Goal: Information Seeking & Learning: Learn about a topic

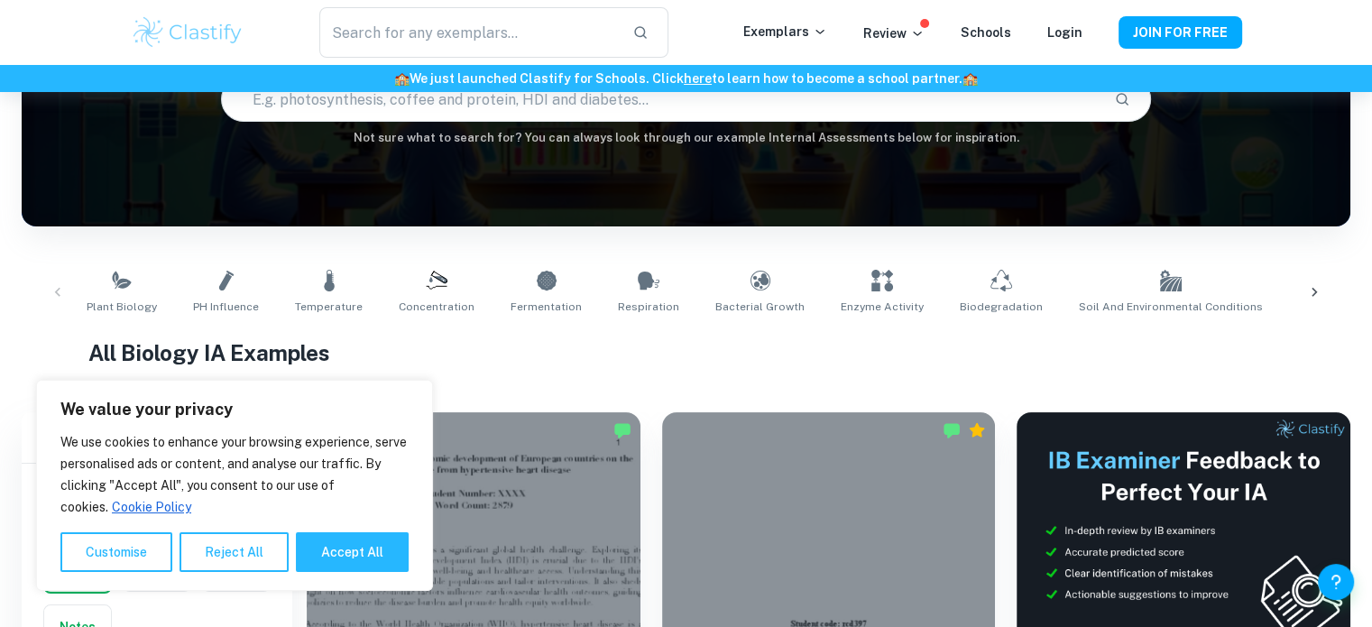
scroll to position [178, 0]
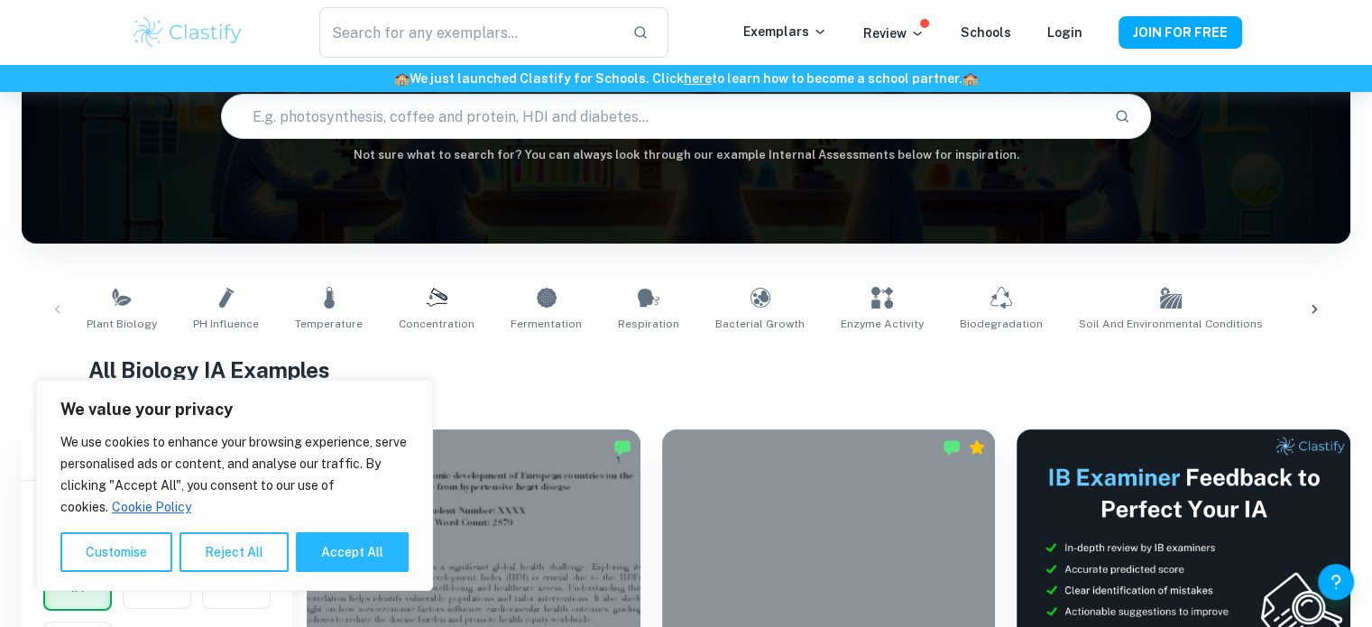
click at [1372, 46] on html "We value your privacy We use cookies to enhance your browsing experience, serve…" at bounding box center [686, 134] width 1372 height 627
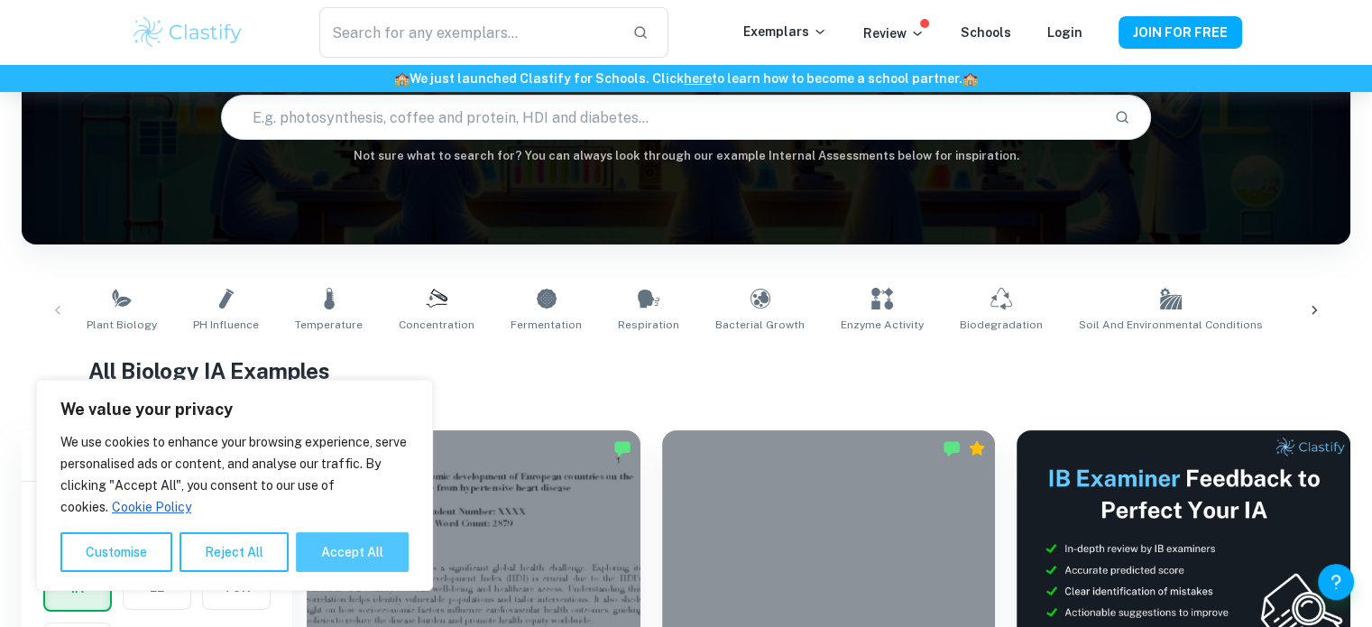
click at [359, 540] on button "Accept All" at bounding box center [352, 552] width 113 height 40
checkbox input "true"
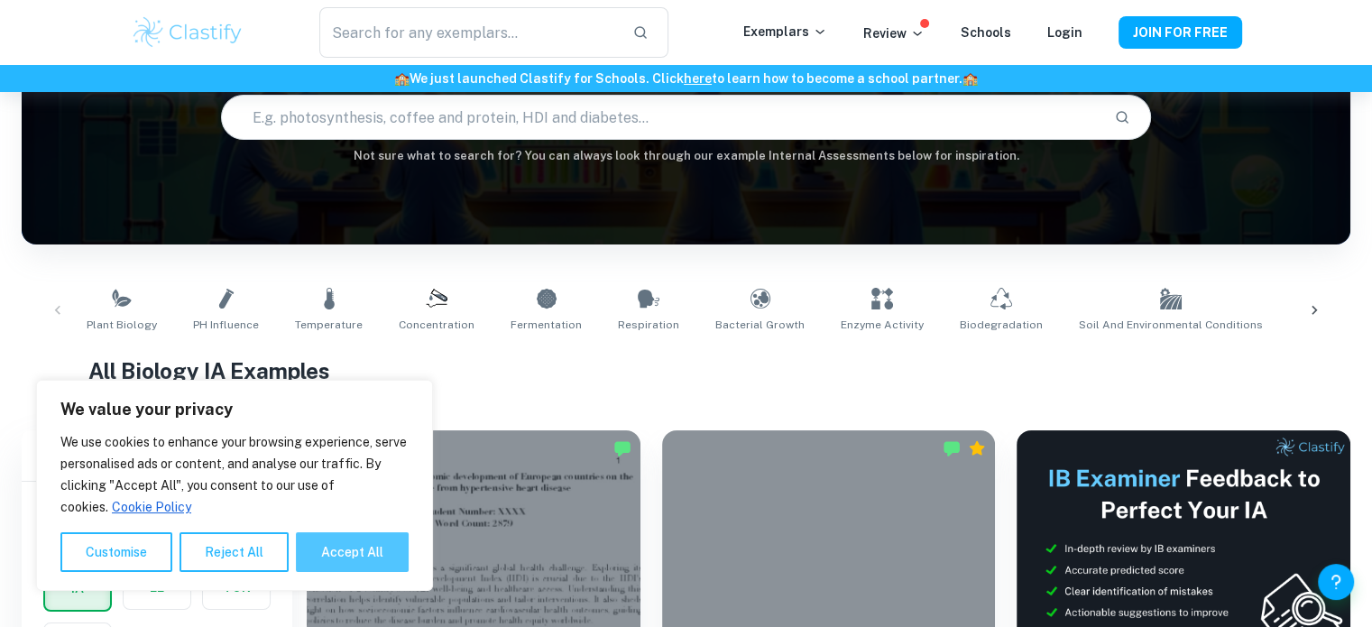
checkbox input "true"
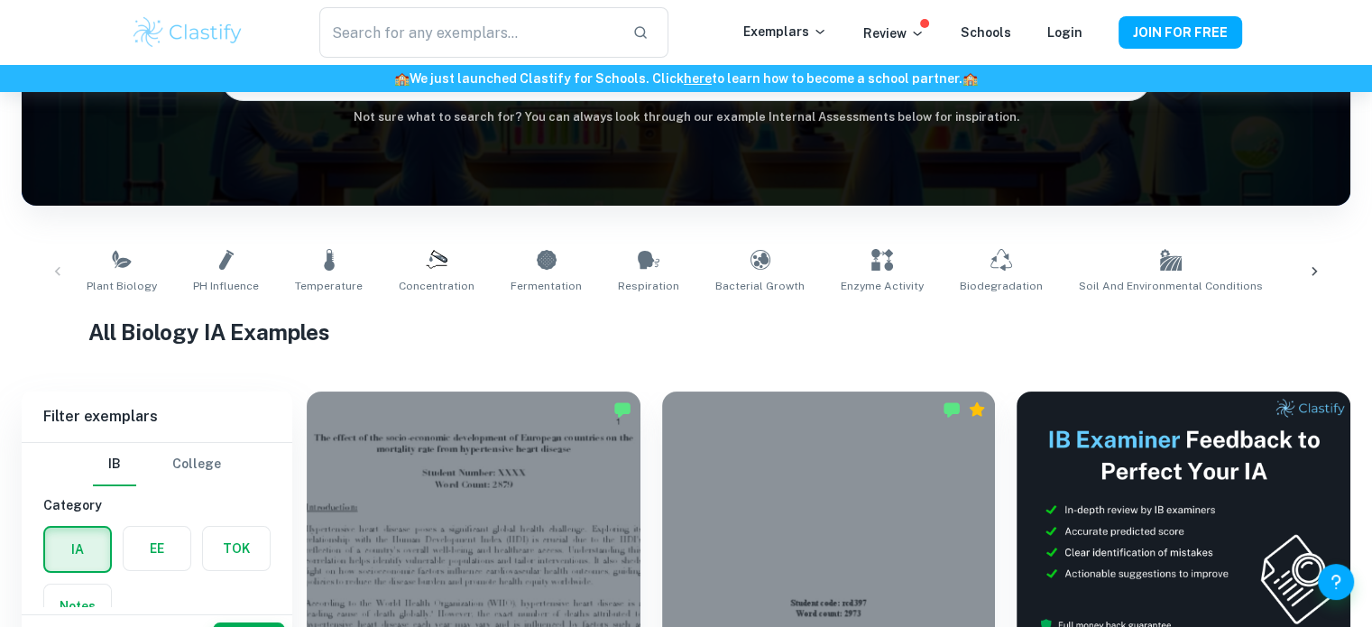
scroll to position [226, 0]
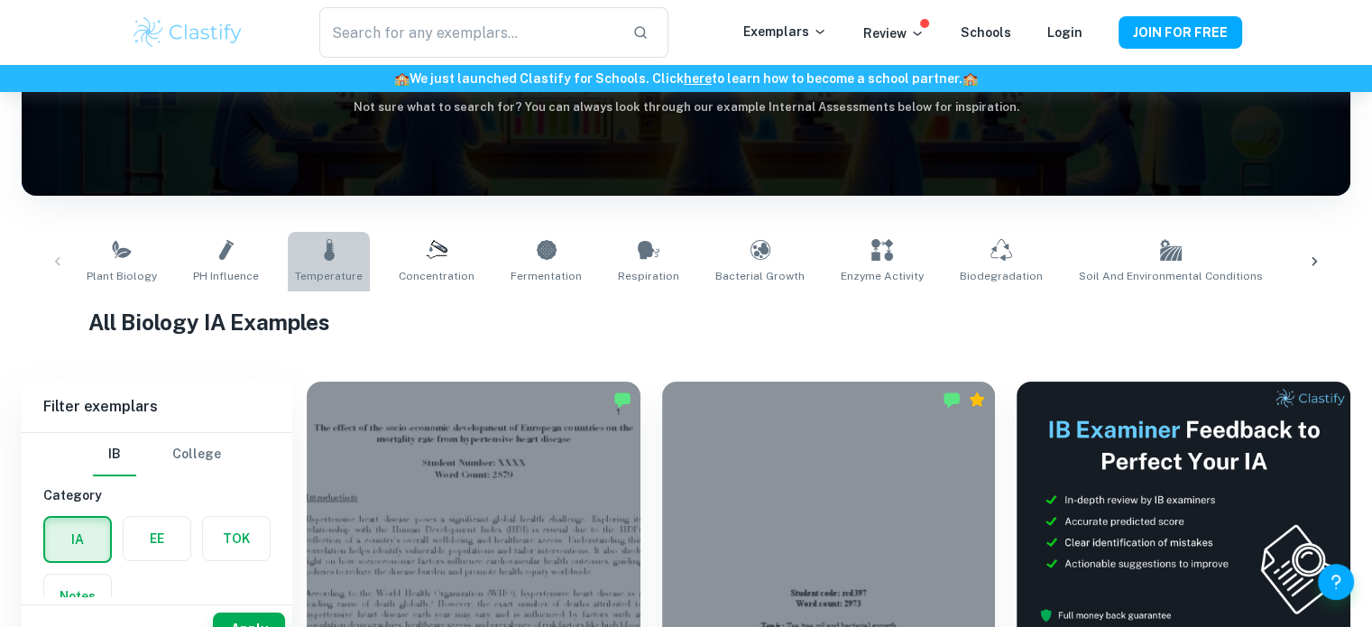
click at [339, 243] on link "Temperature" at bounding box center [329, 262] width 82 height 60
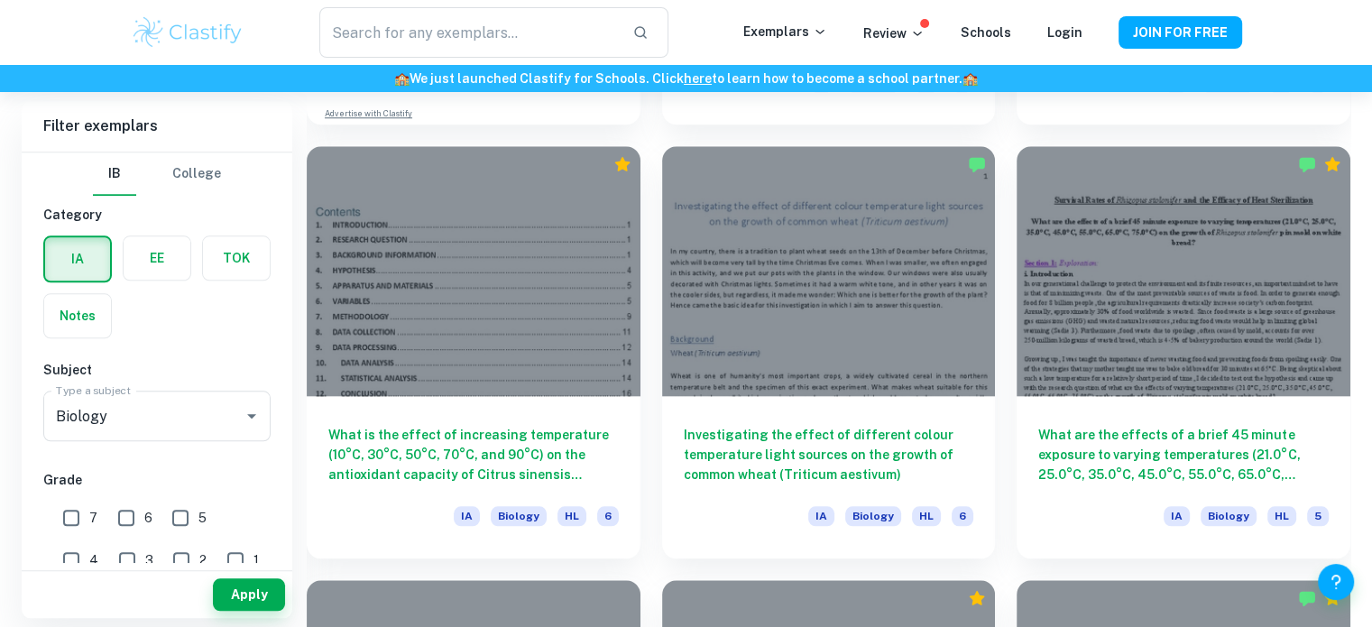
scroll to position [1828, 0]
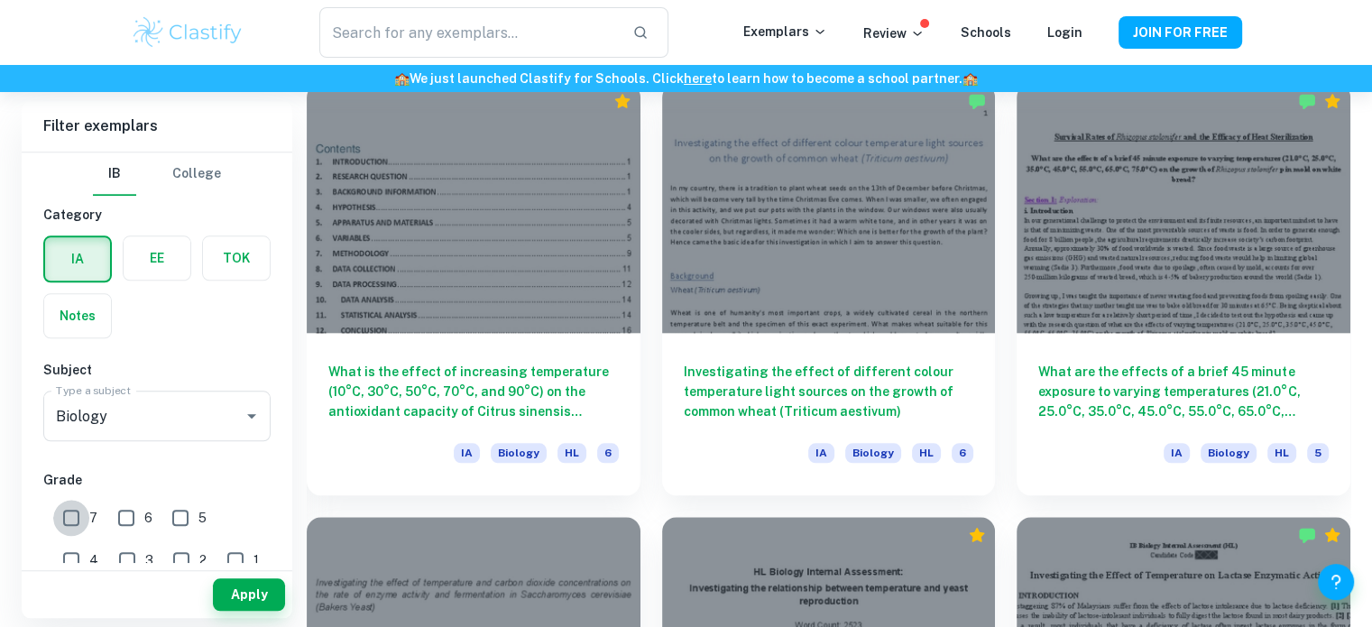
click at [76, 516] on input "7" at bounding box center [71, 518] width 36 height 36
checkbox input "true"
click at [131, 519] on input "6" at bounding box center [126, 518] width 36 height 36
checkbox input "true"
click at [256, 589] on button "Apply" at bounding box center [249, 594] width 72 height 32
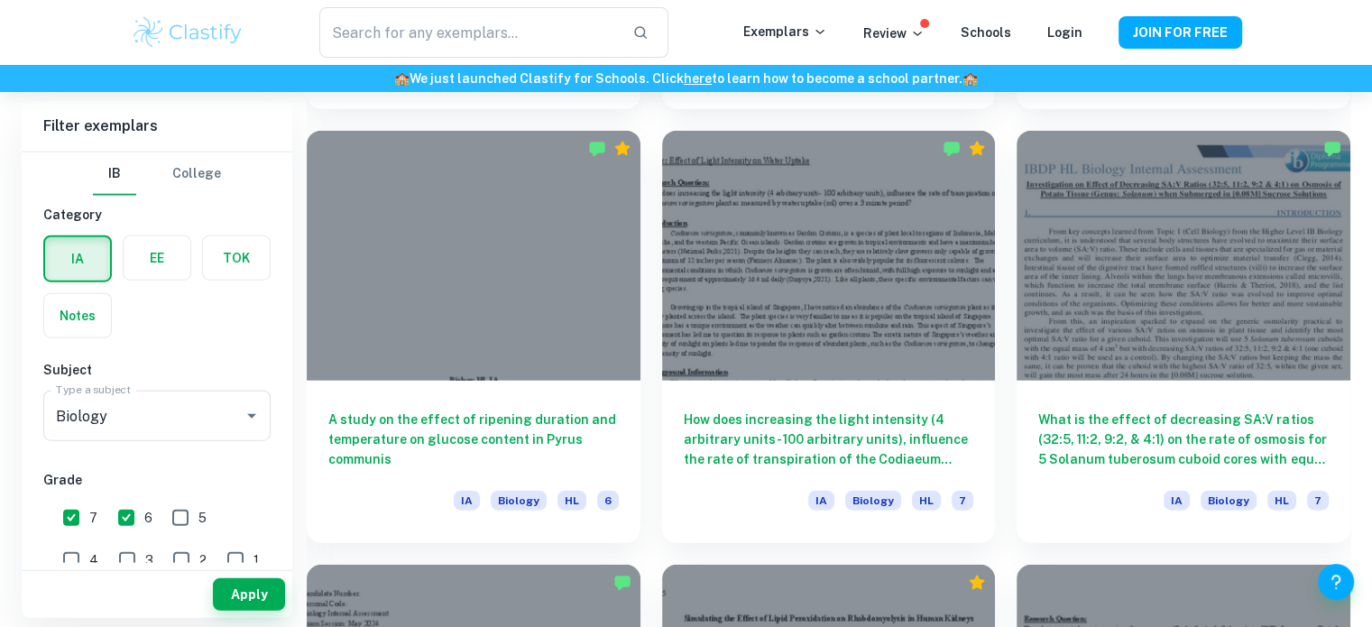
scroll to position [4428, 0]
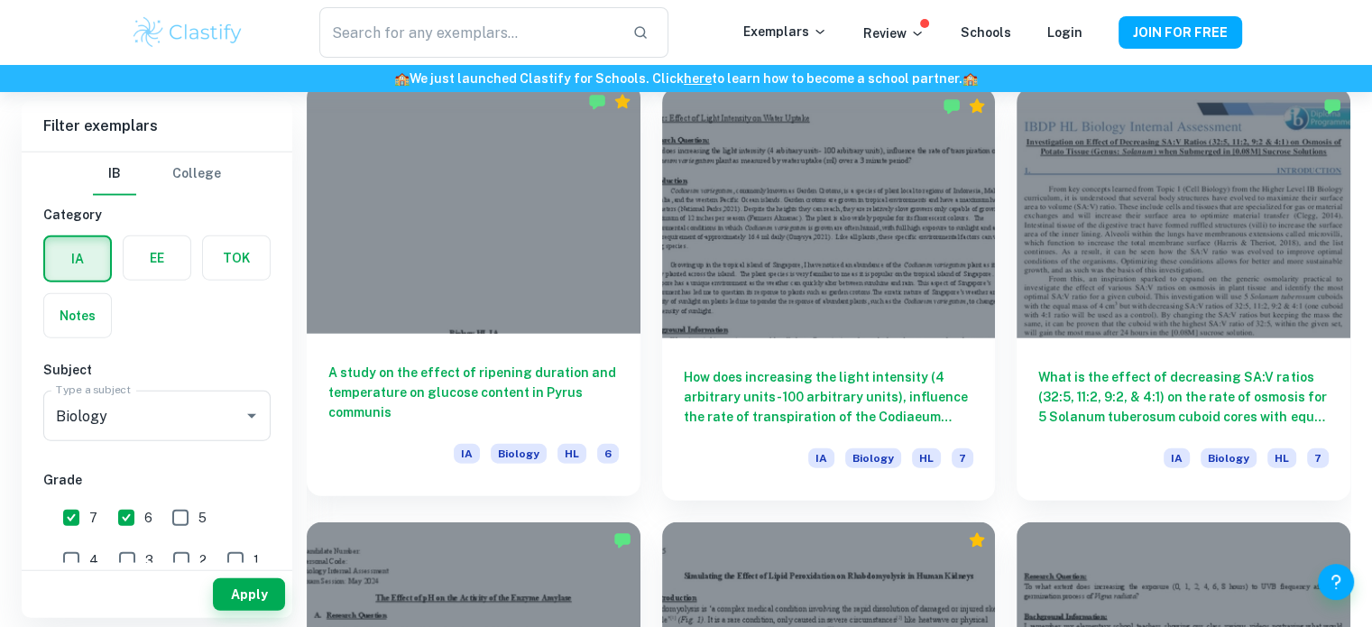
click at [519, 204] on div at bounding box center [474, 209] width 334 height 250
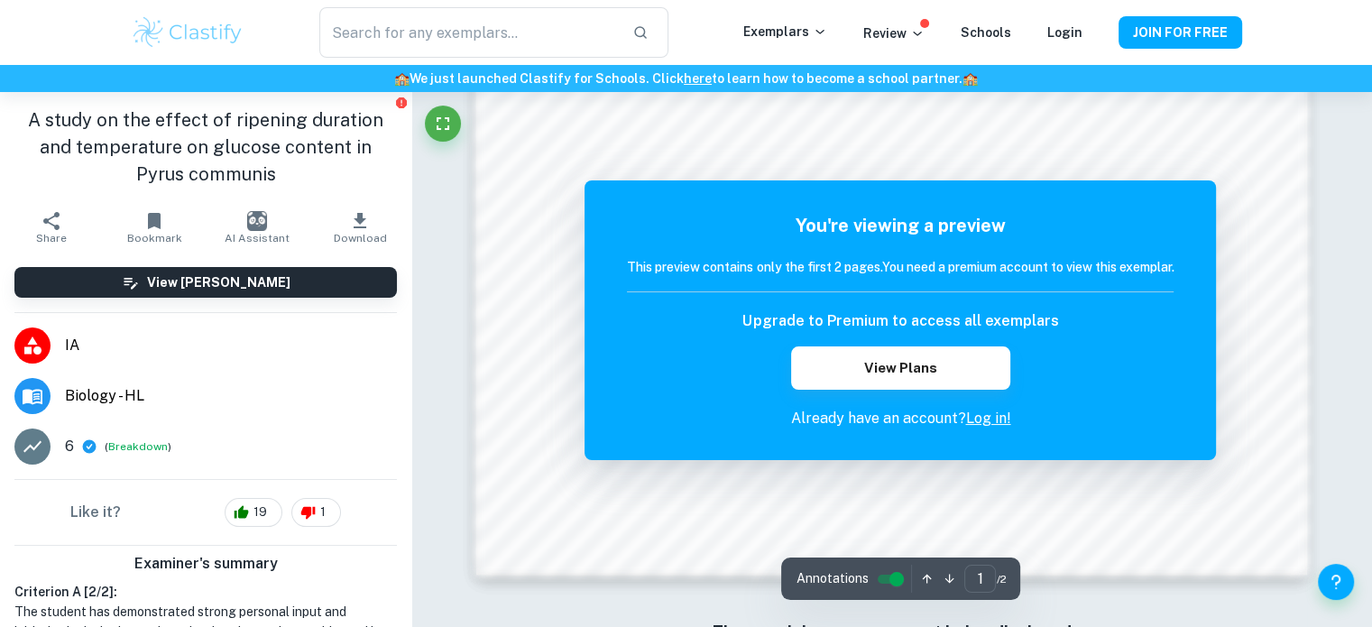
scroll to position [1967, 0]
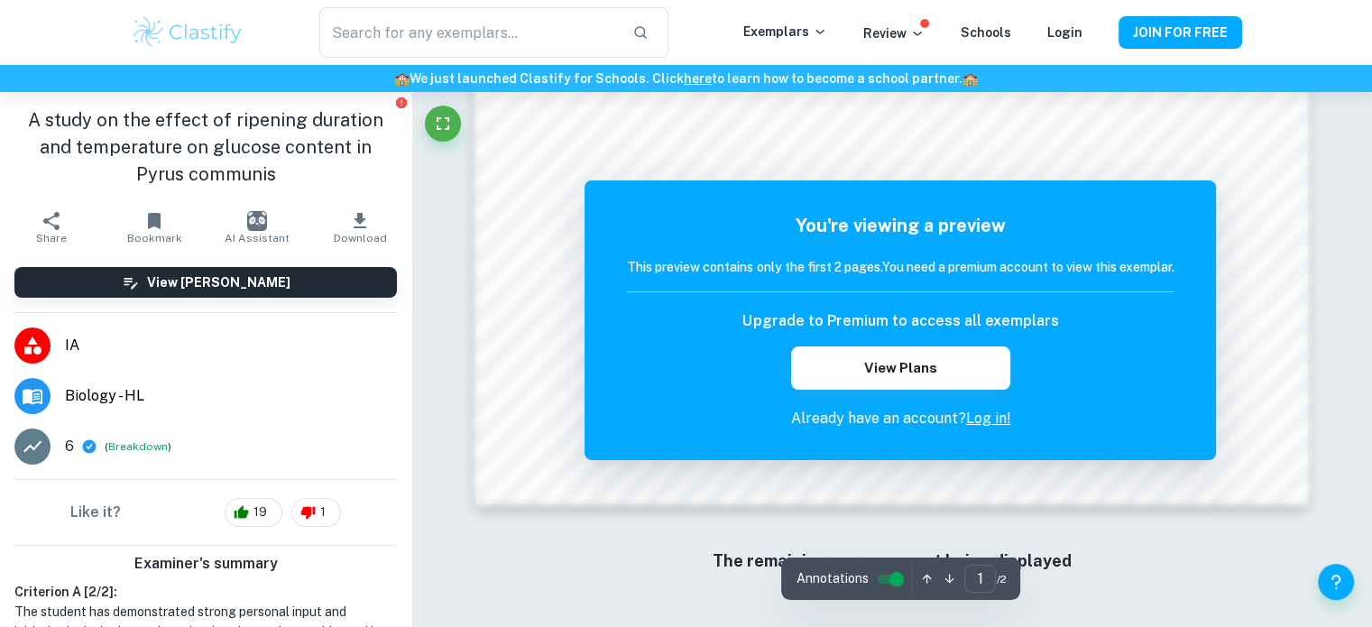
click at [979, 345] on div "Upgrade to Premium to access all exemplars View Plans" at bounding box center [900, 349] width 547 height 79
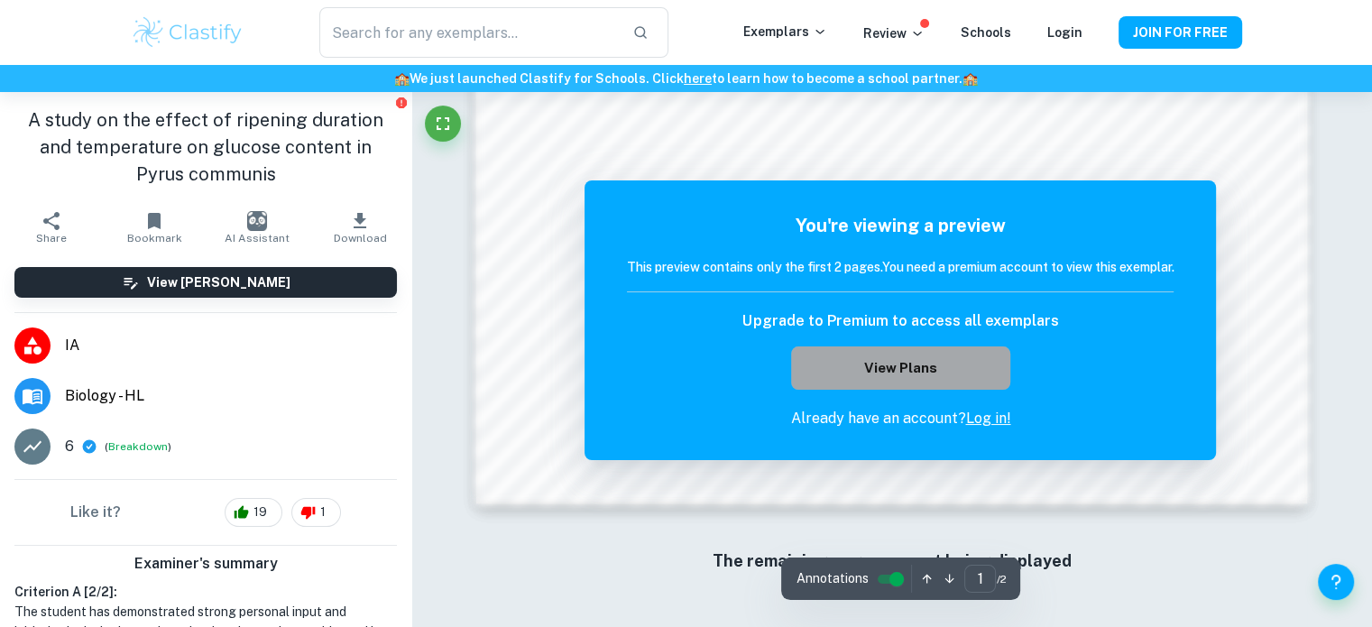
click at [965, 367] on button "View Plans" at bounding box center [900, 367] width 218 height 43
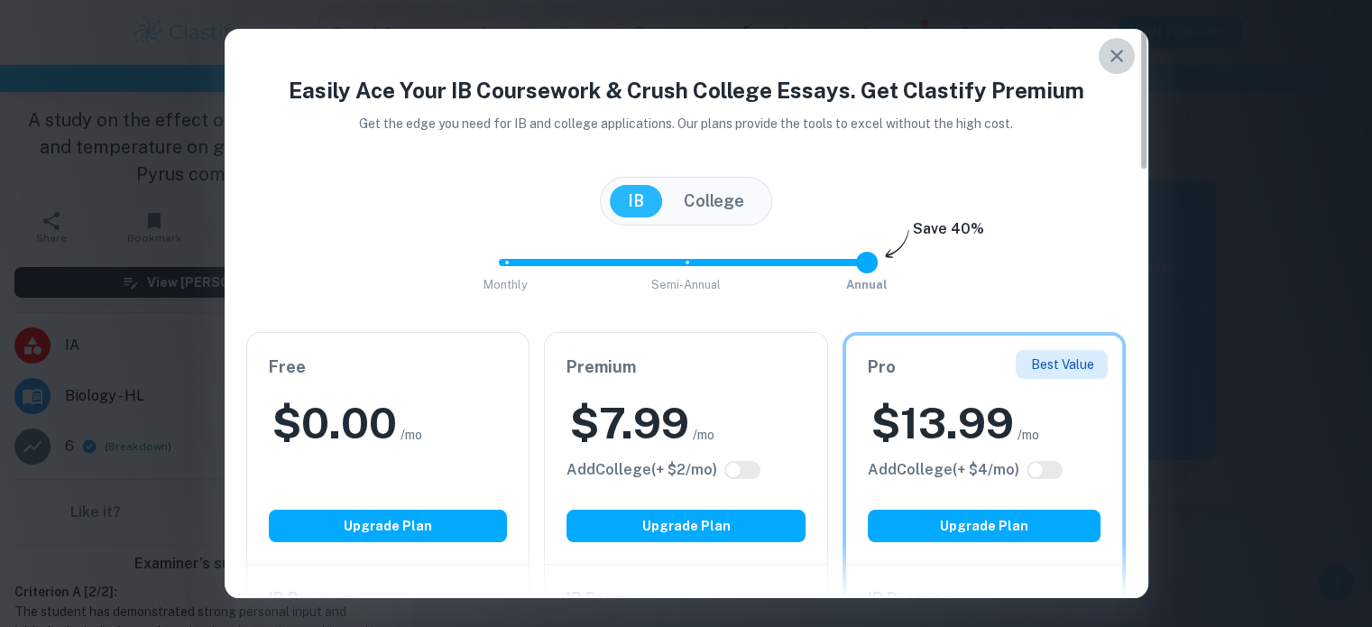
click at [1110, 54] on icon "button" at bounding box center [1117, 56] width 22 height 22
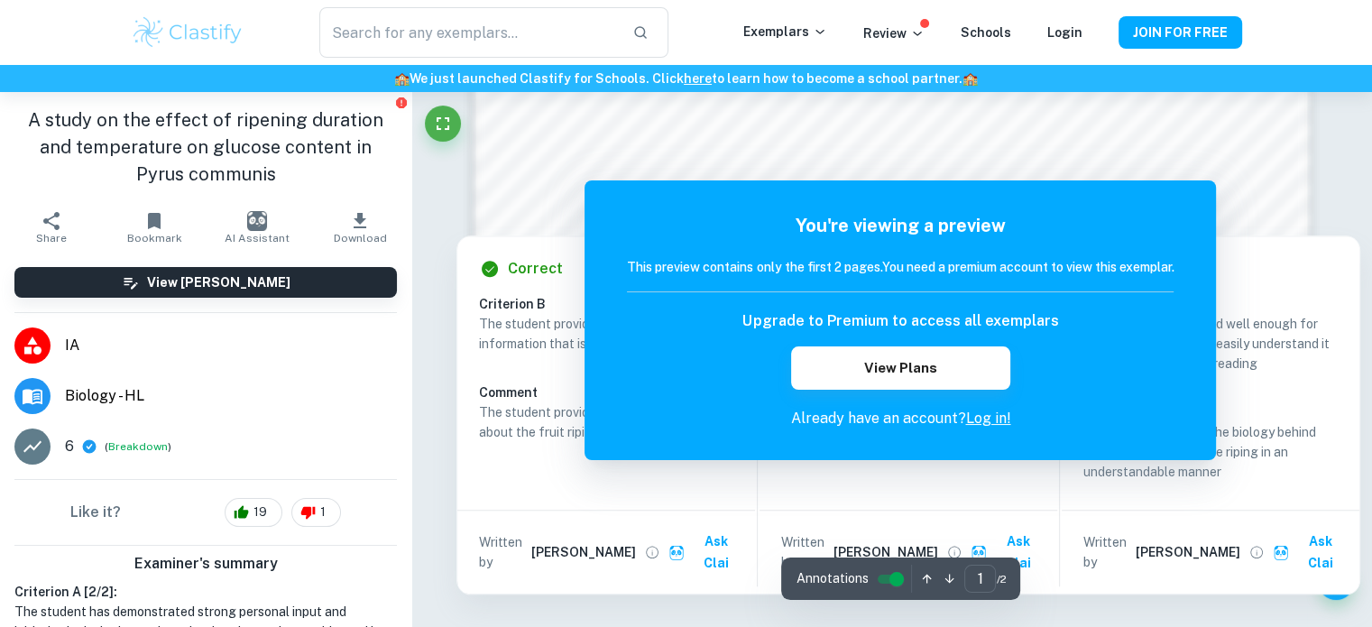
click at [672, 123] on div at bounding box center [869, 135] width 626 height 28
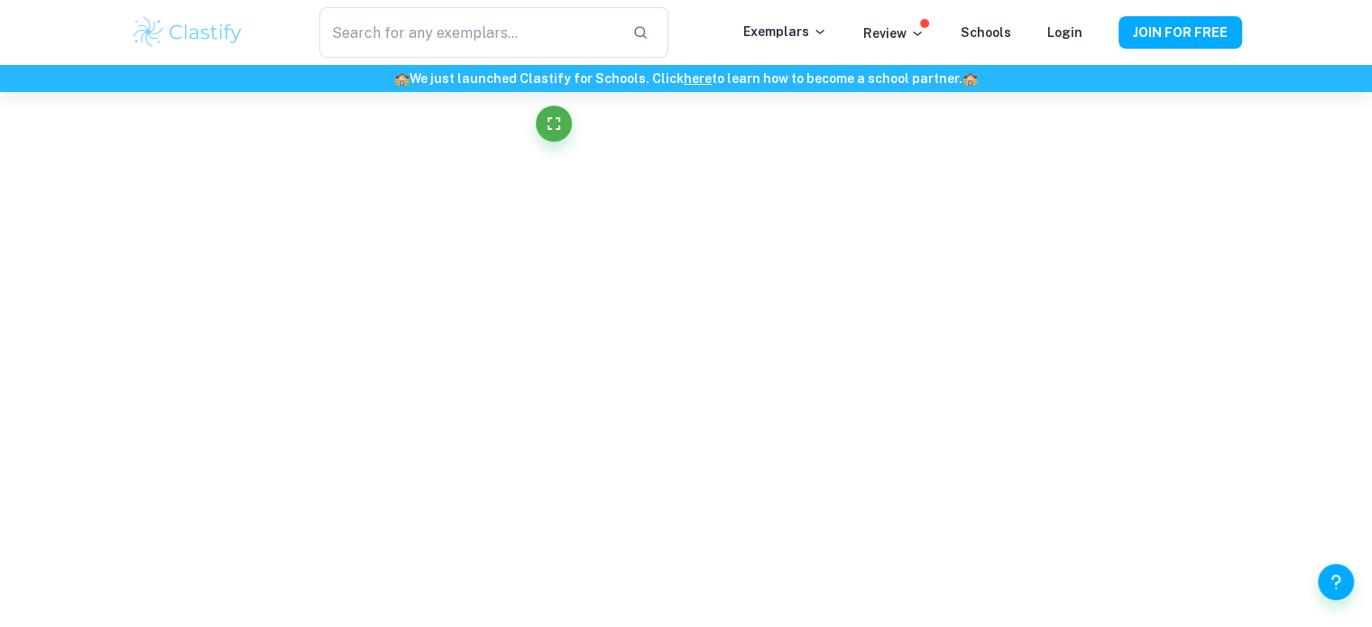
scroll to position [1055, 0]
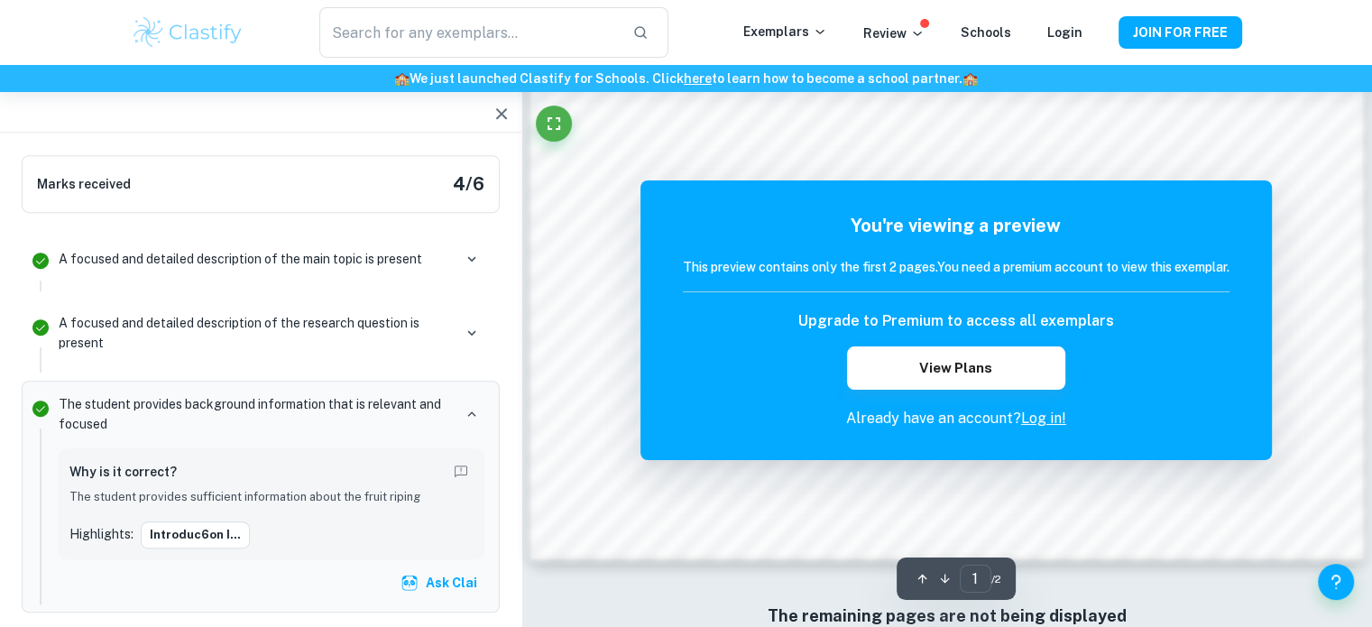
click at [501, 111] on icon "button" at bounding box center [502, 114] width 22 height 22
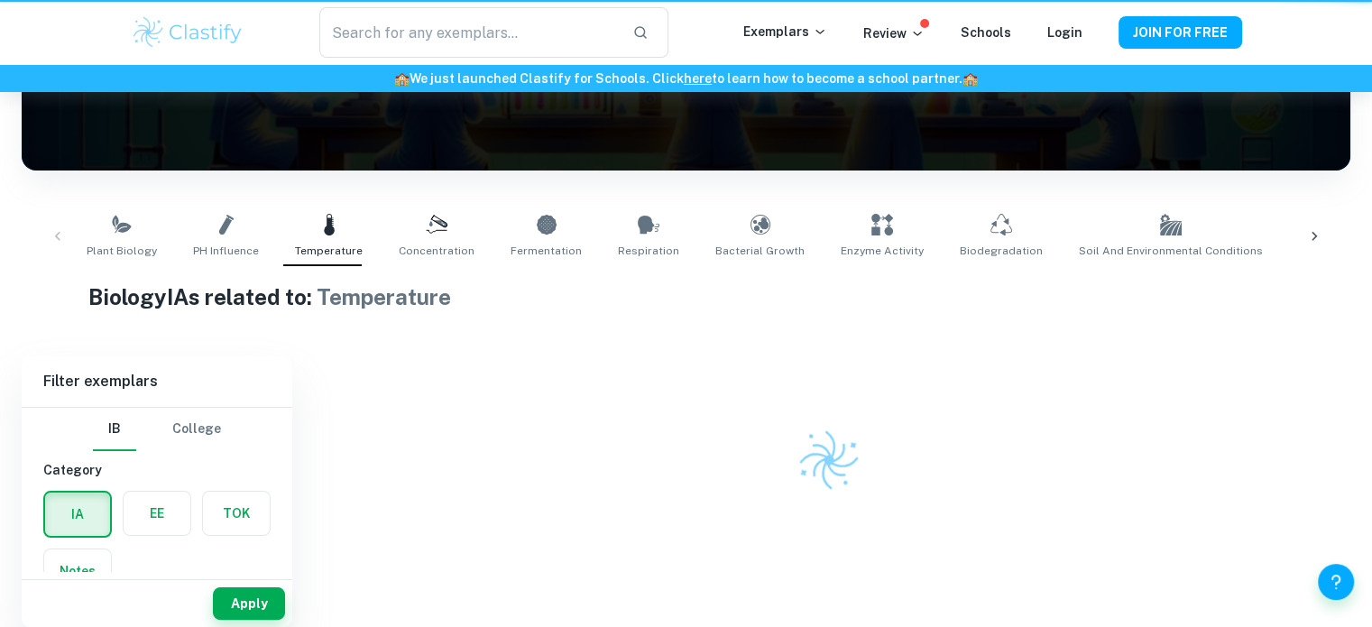
scroll to position [252, 0]
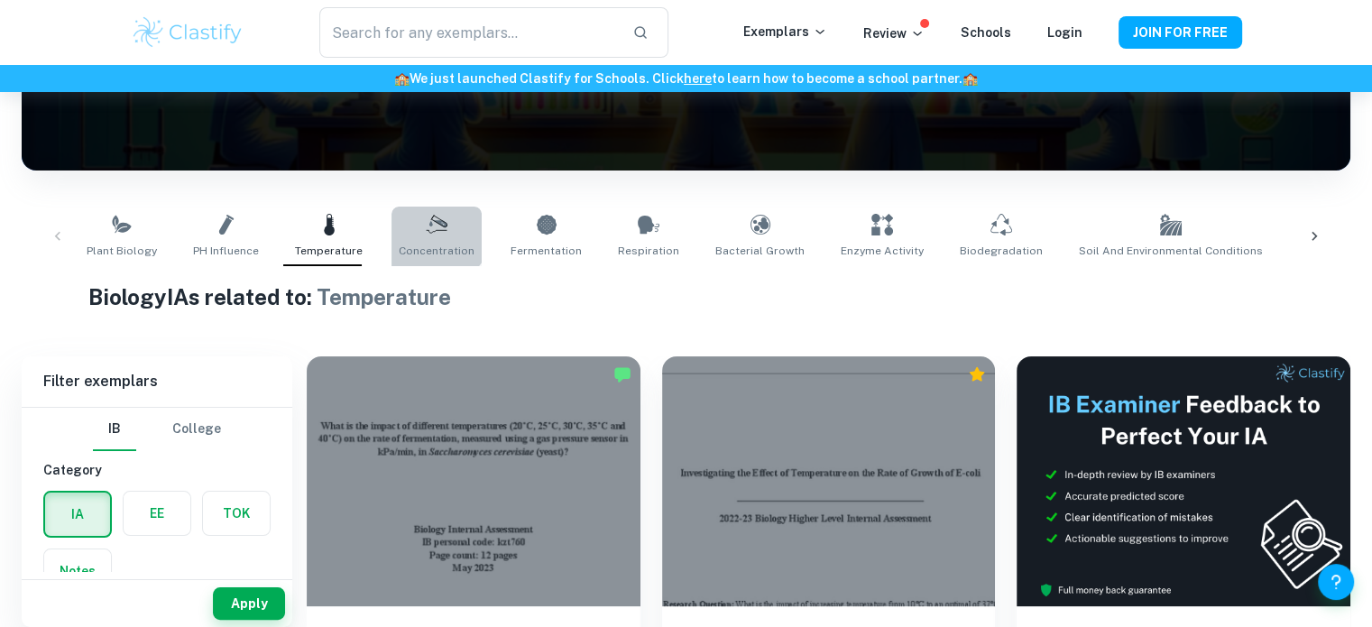
click at [427, 230] on icon at bounding box center [437, 231] width 20 height 3
type input "Concentration"
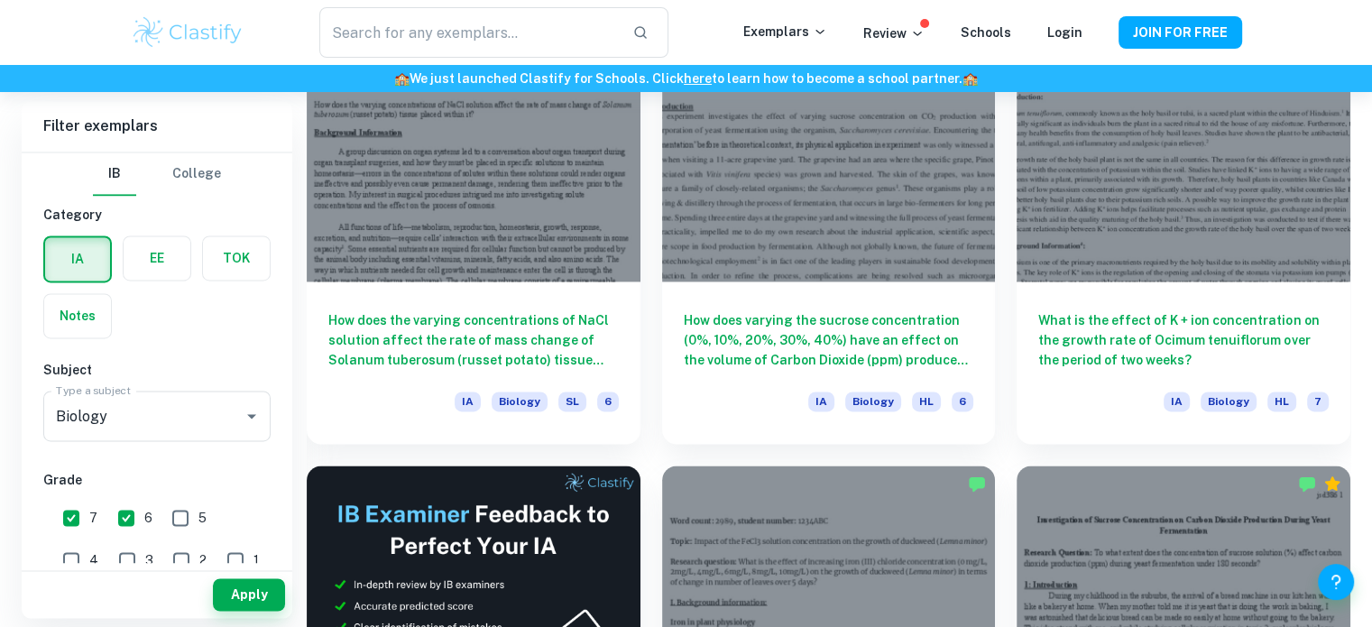
scroll to position [2769, 0]
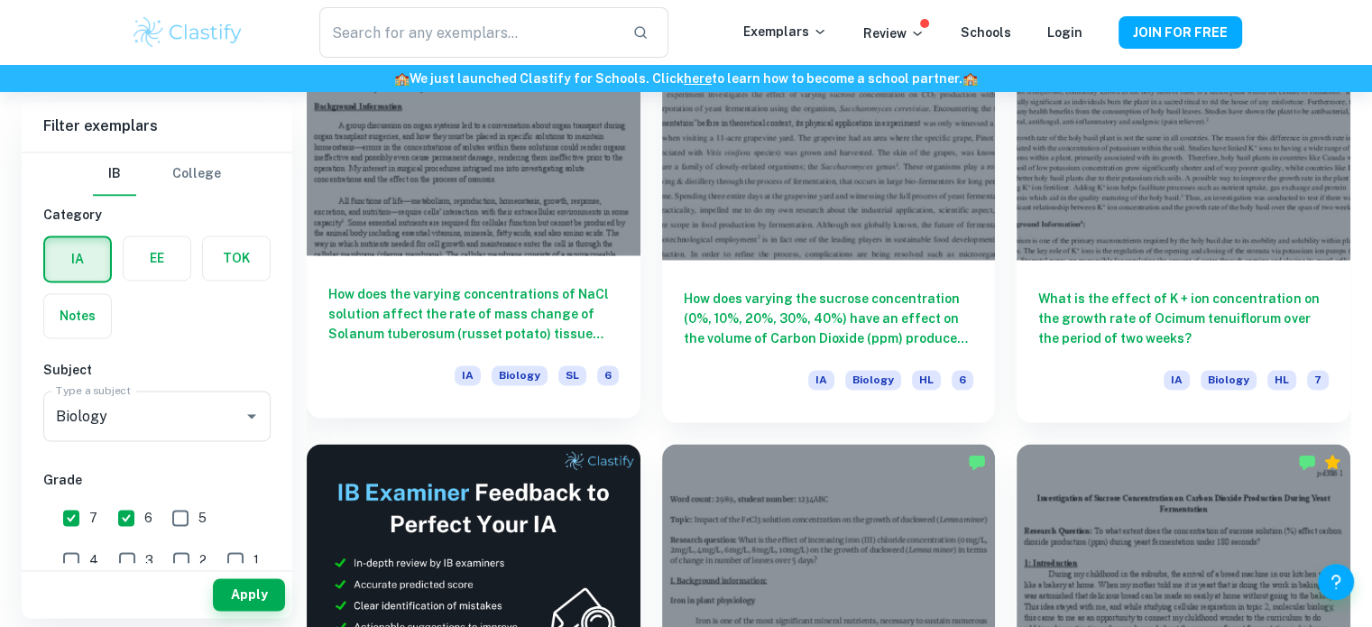
click at [554, 332] on h6 "How does the varying concentrations of NaCl solution affect the rate of mass ch…" at bounding box center [473, 314] width 291 height 60
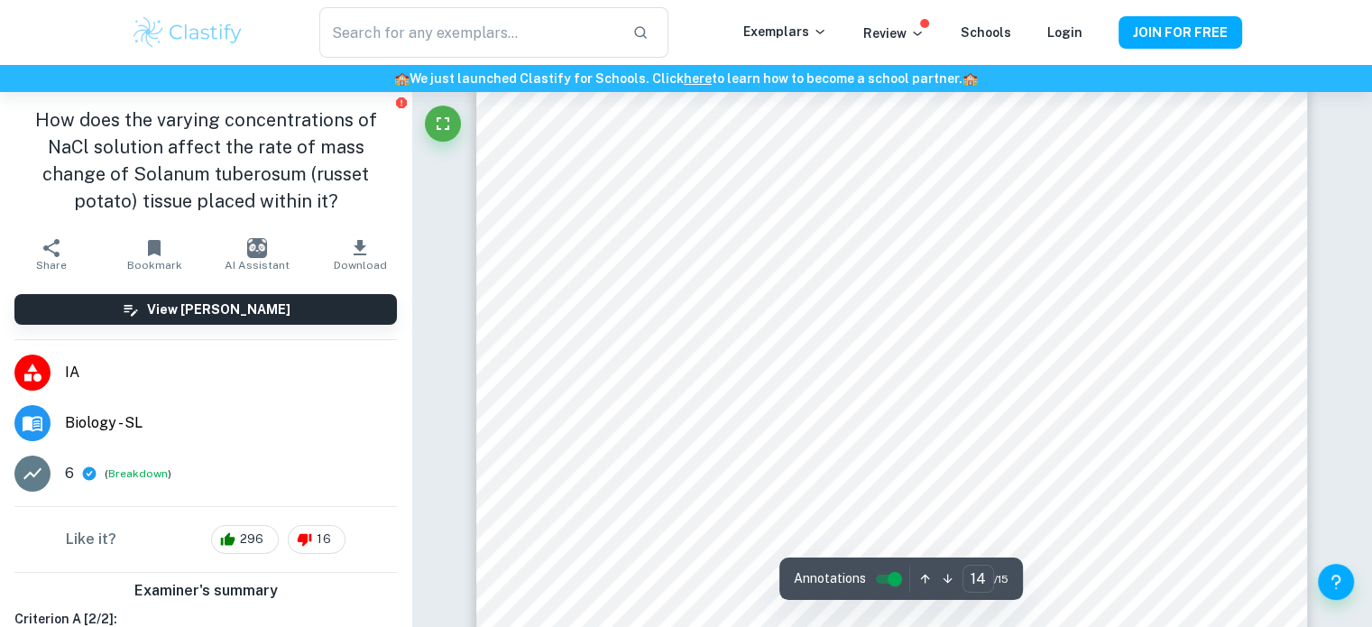
scroll to position [14514, 0]
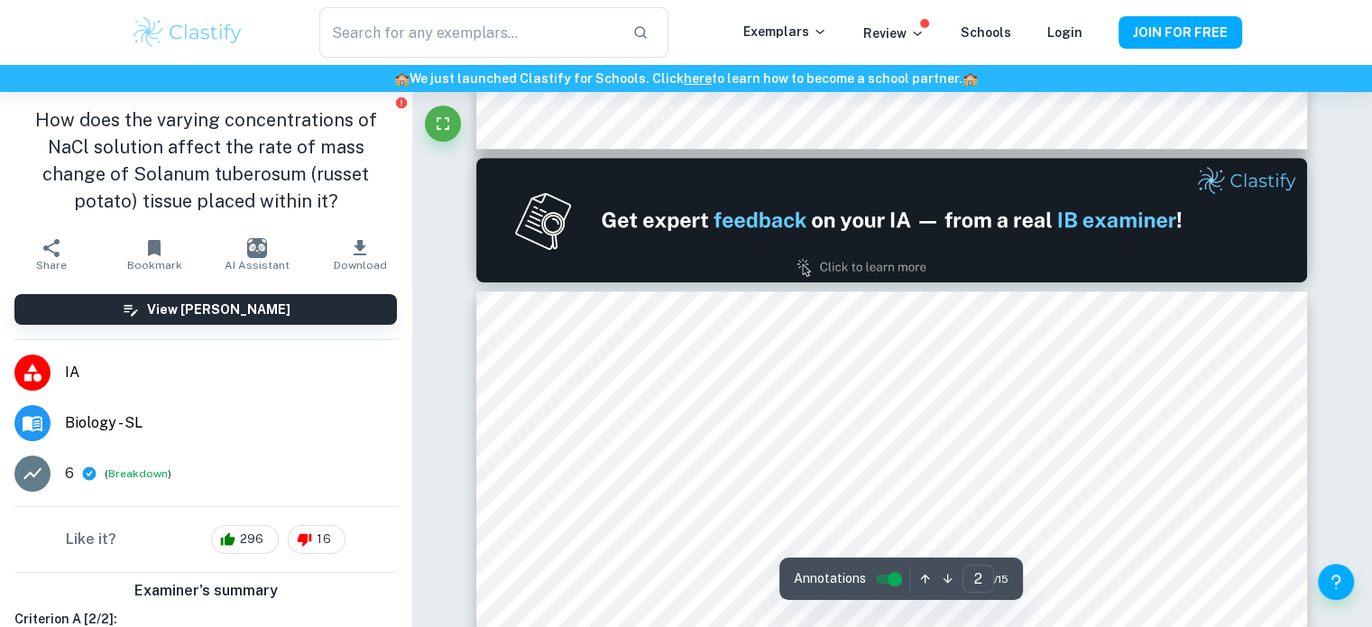
type input "1"
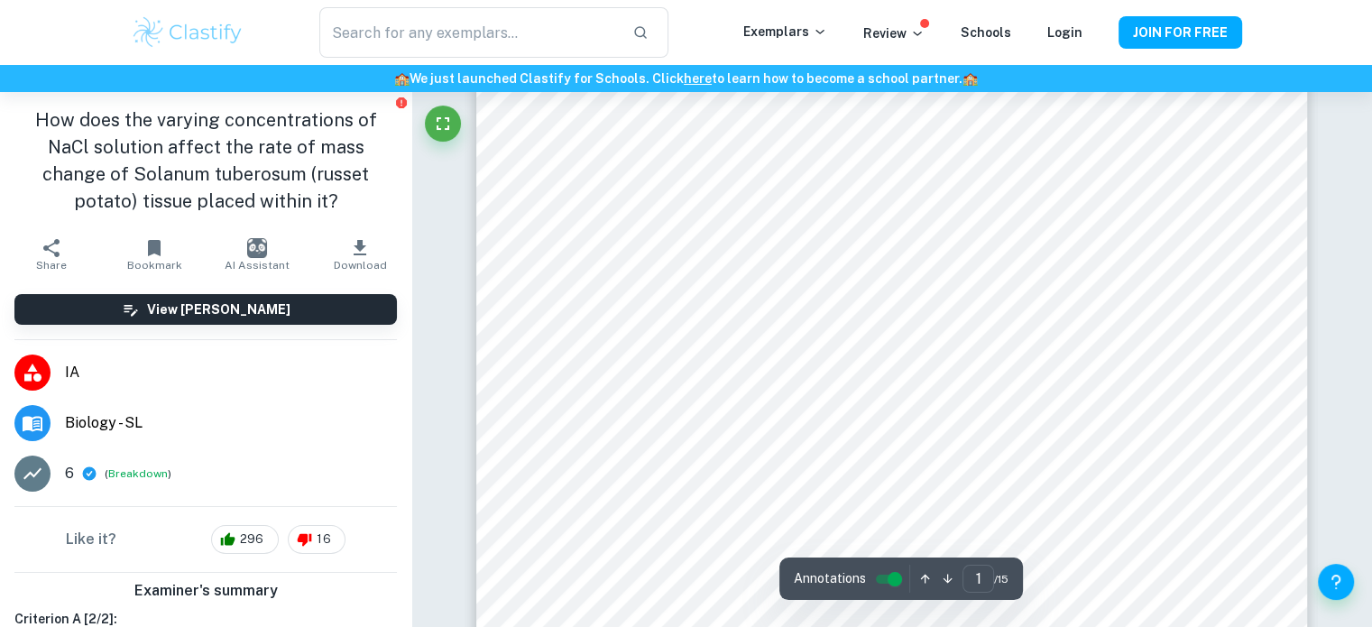
scroll to position [0, 0]
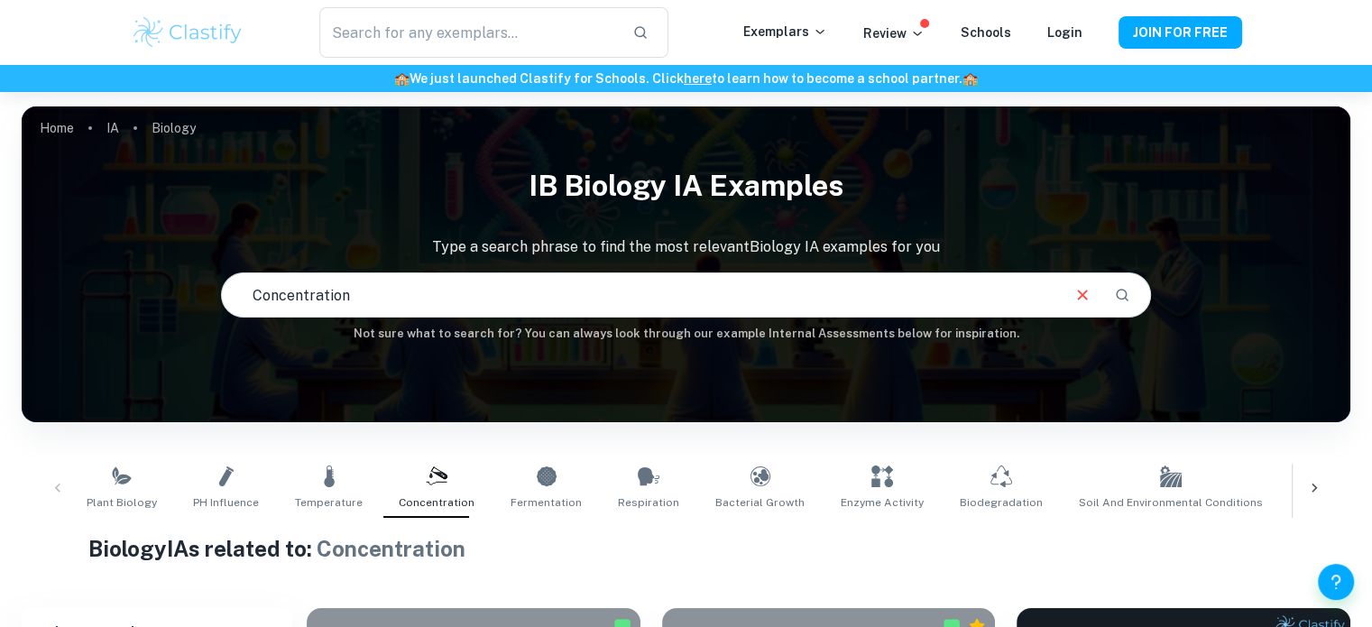
click at [1299, 499] on span "Nutritional Content" at bounding box center [1350, 502] width 102 height 16
type input "Nutritional Content"
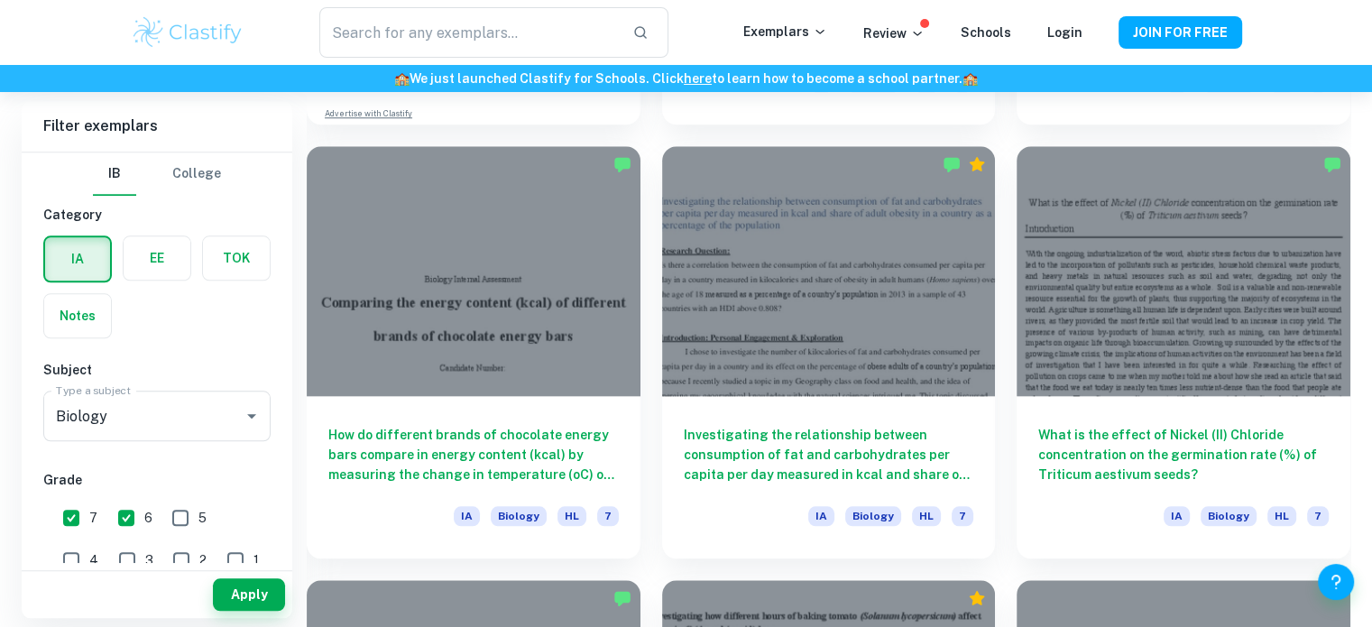
scroll to position [1786, 0]
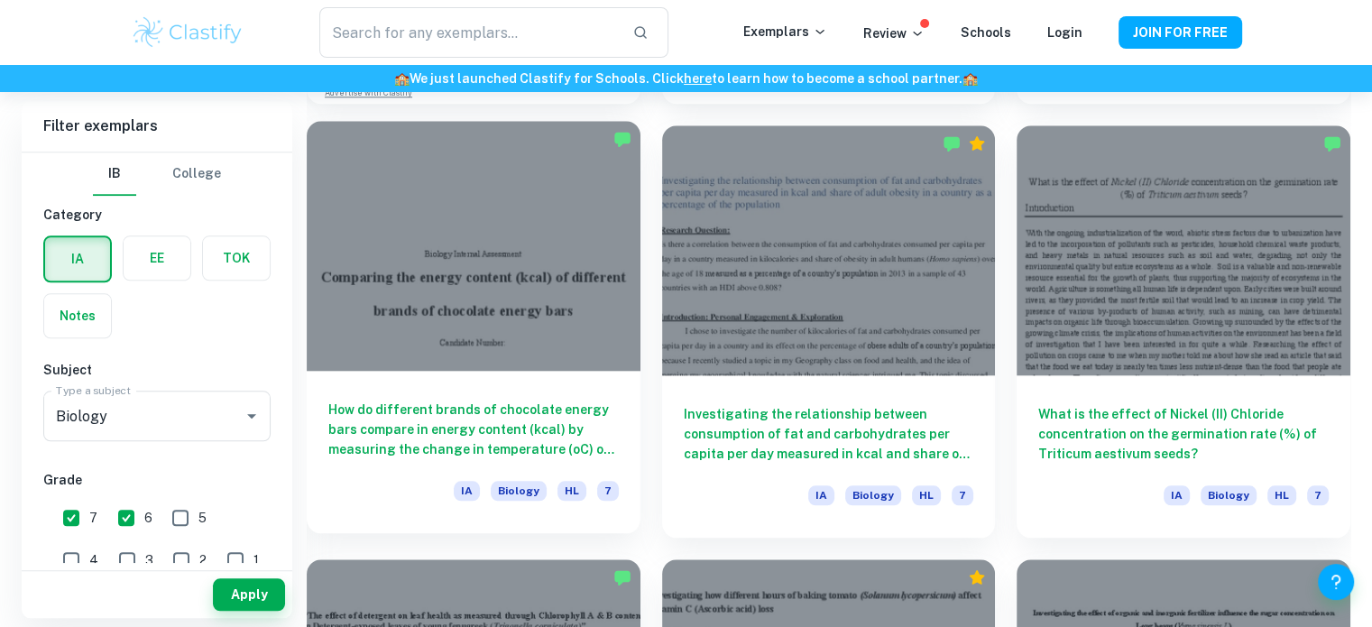
click at [624, 219] on div at bounding box center [474, 246] width 334 height 250
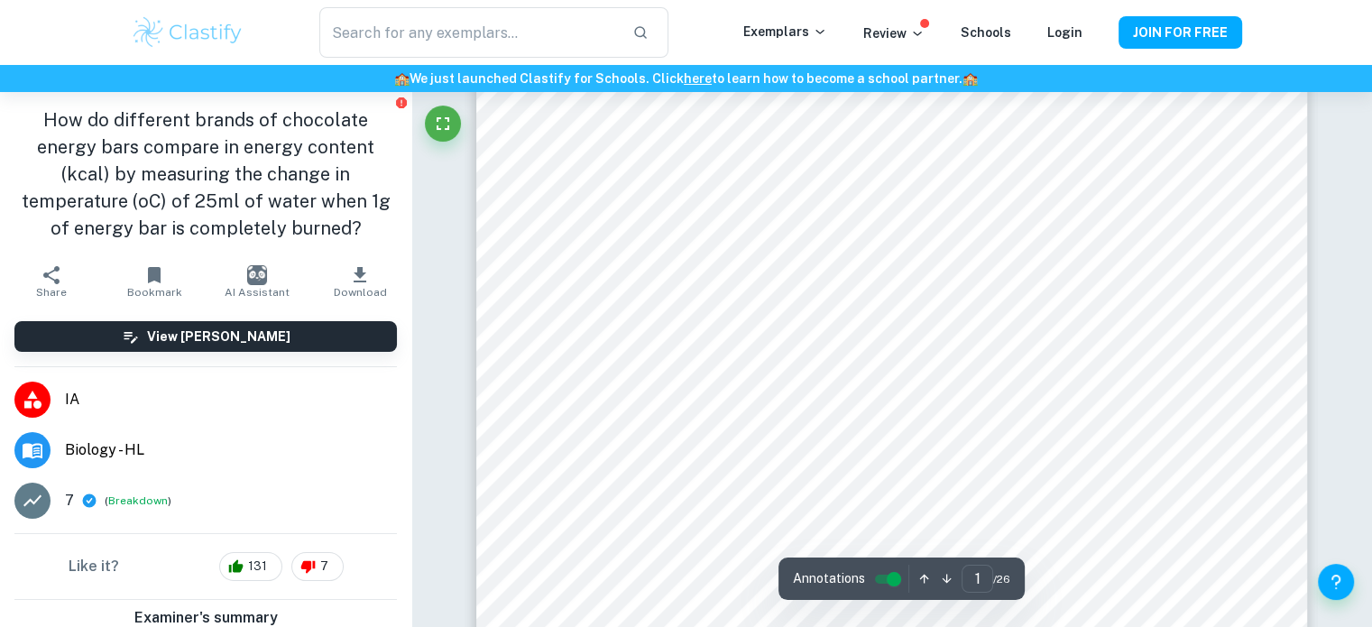
scroll to position [273, 0]
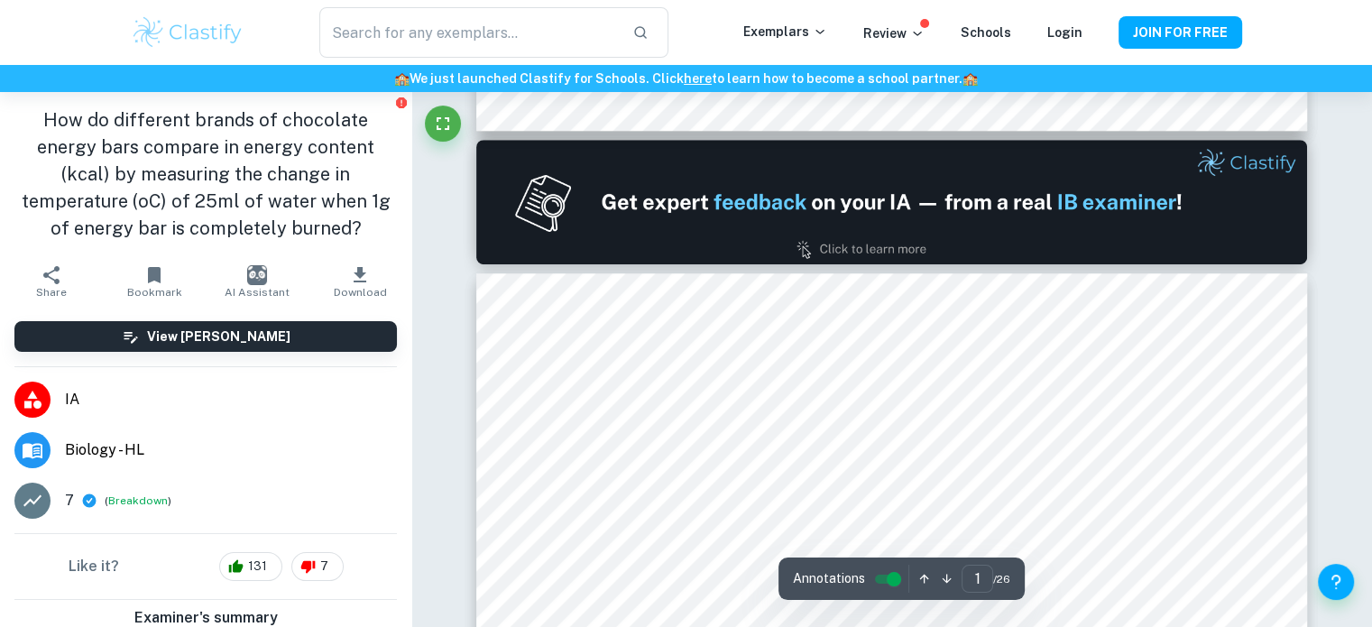
type input "2"
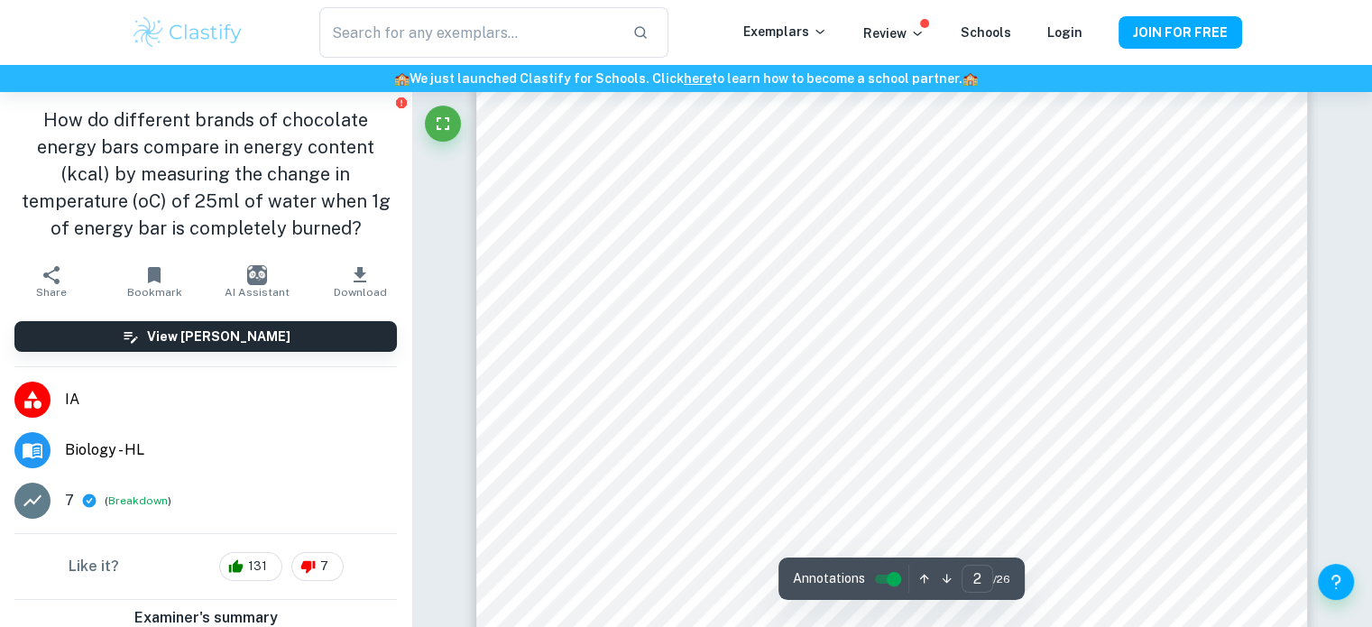
scroll to position [1570, 0]
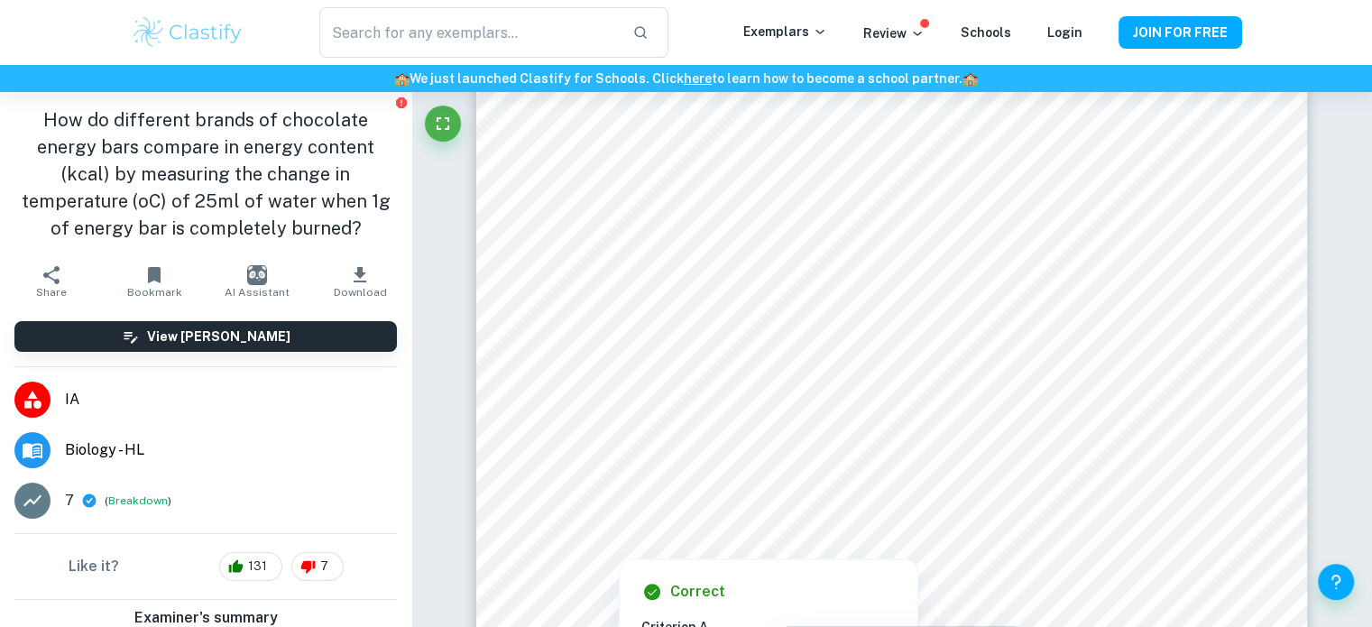
click at [809, 248] on div at bounding box center [880, 237] width 607 height 60
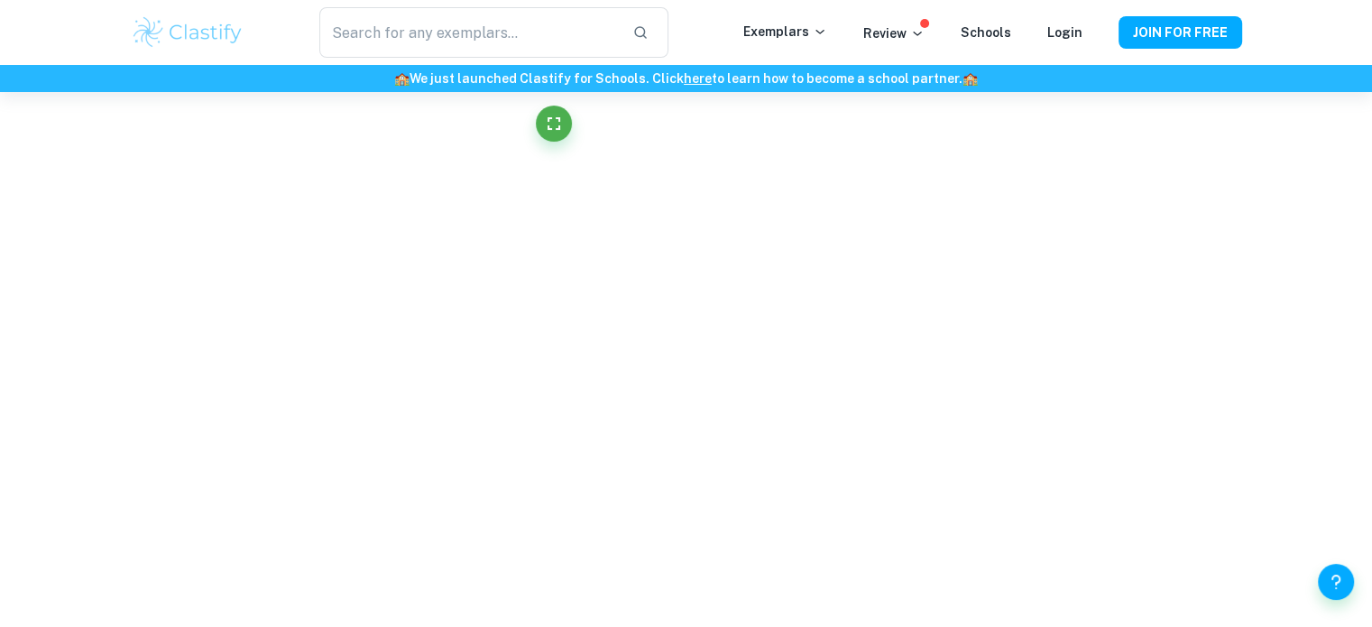
scroll to position [188, 0]
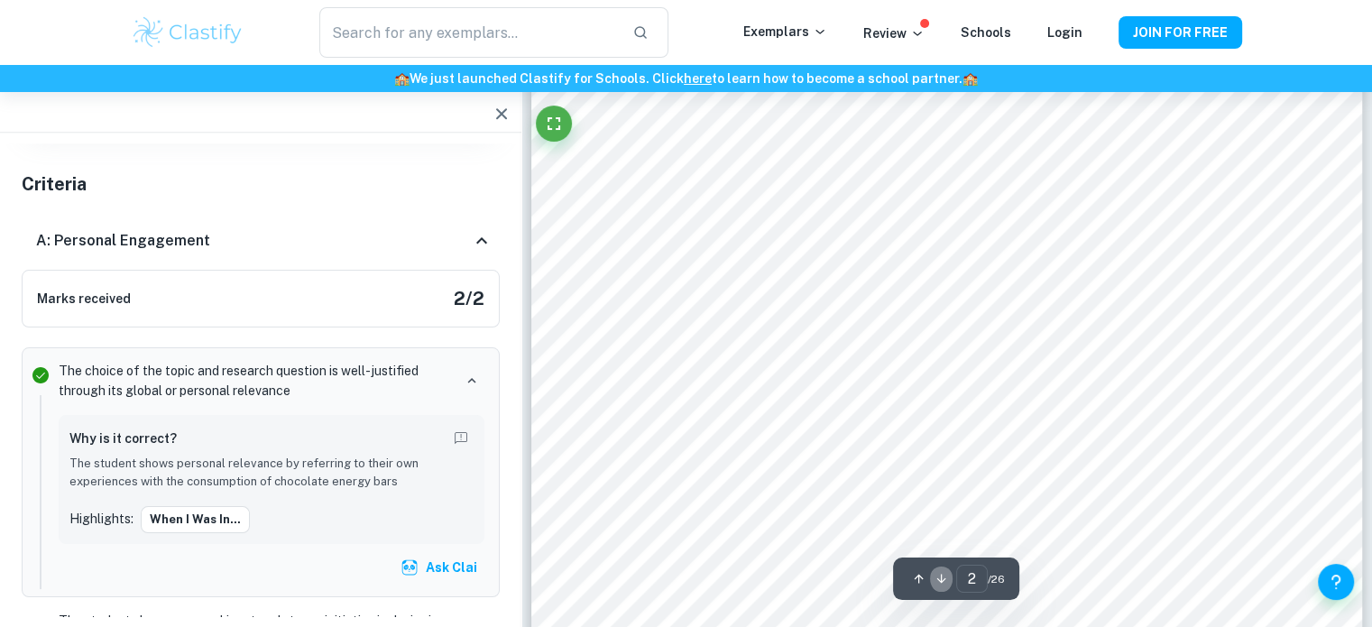
click at [942, 577] on icon "button" at bounding box center [942, 579] width 14 height 14
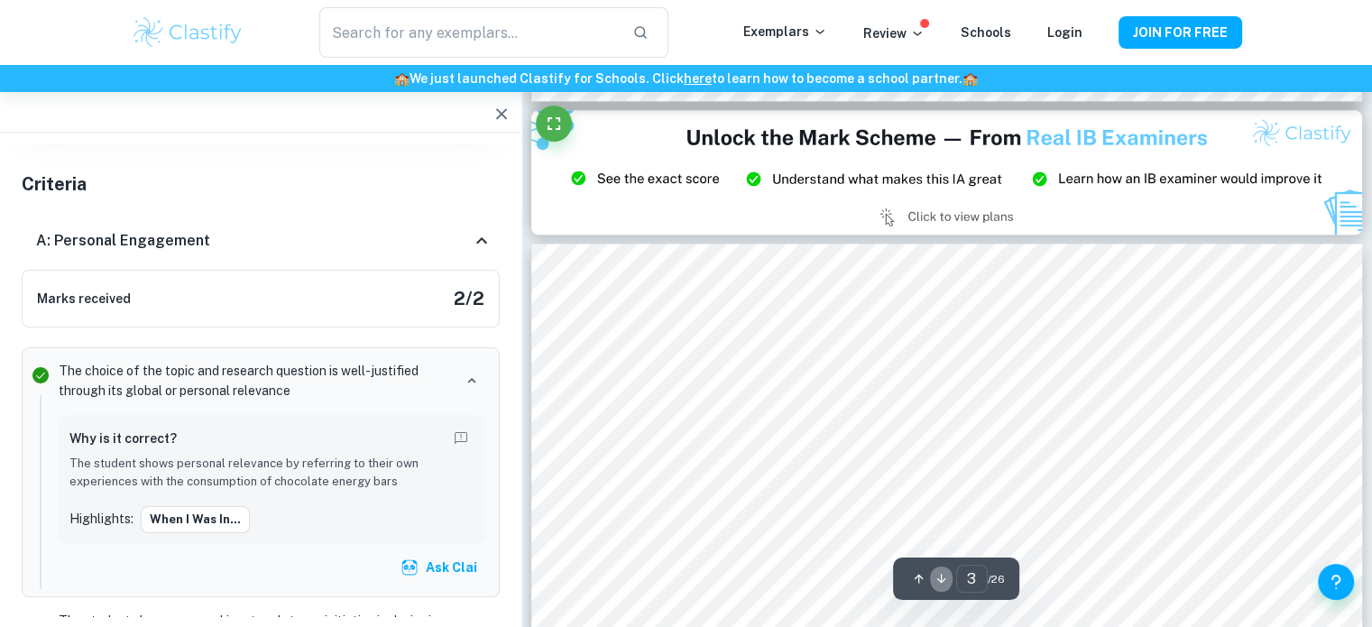
click at [942, 577] on icon "button" at bounding box center [942, 579] width 14 height 14
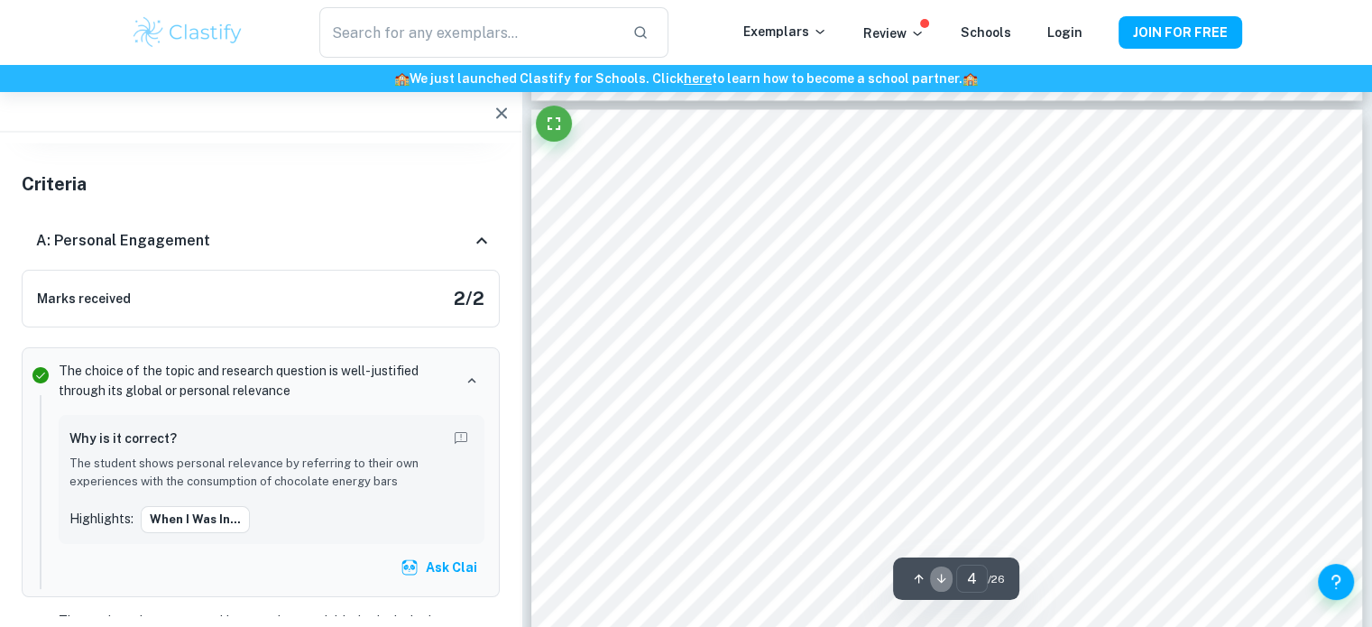
click at [942, 577] on icon "button" at bounding box center [942, 579] width 14 height 14
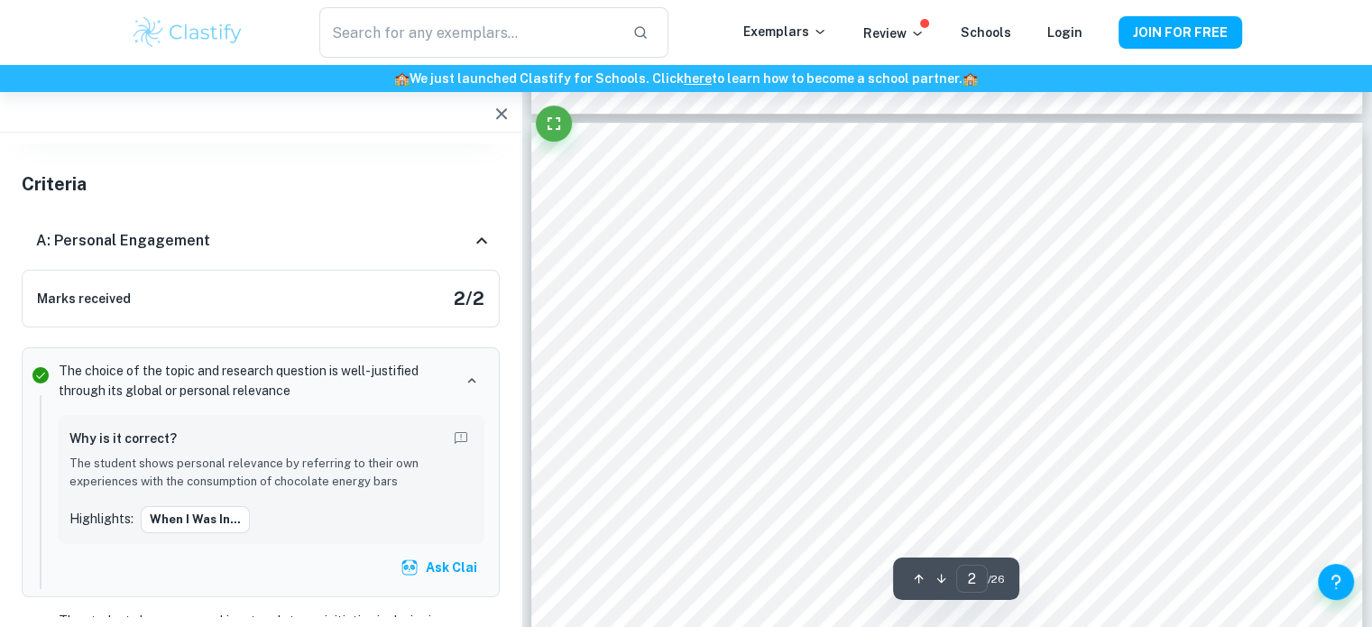
type input "1"
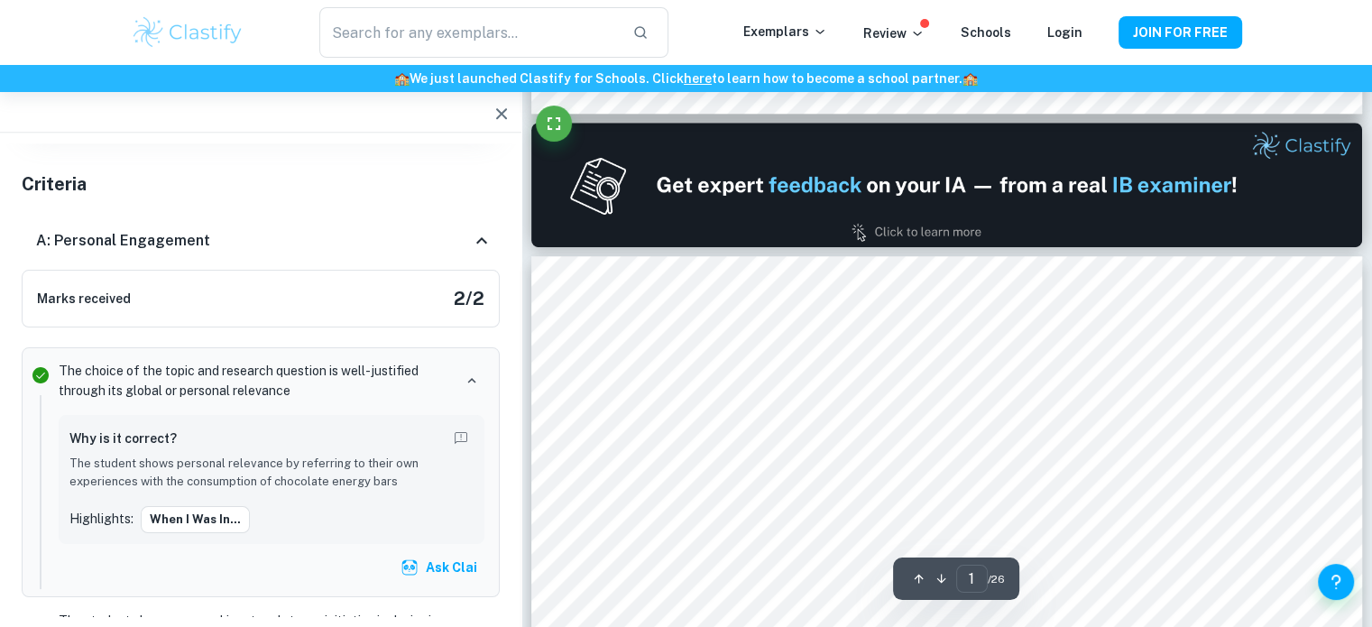
scroll to position [0, 0]
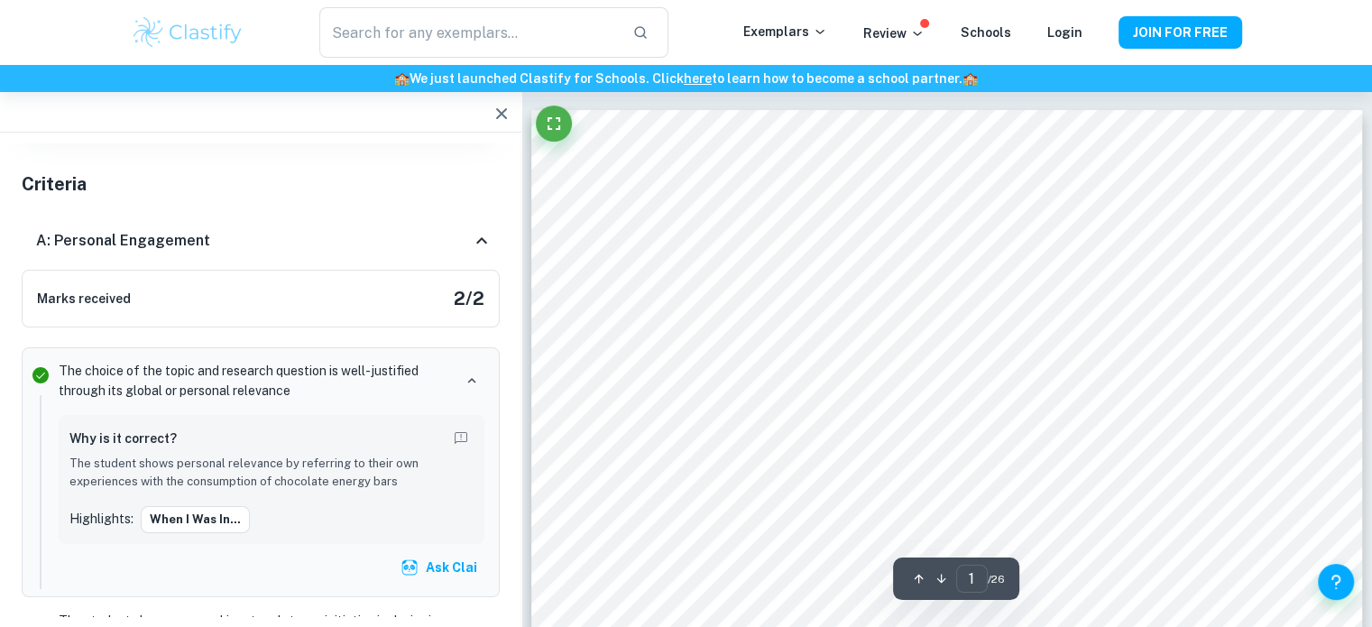
click at [498, 130] on button "button" at bounding box center [502, 114] width 36 height 36
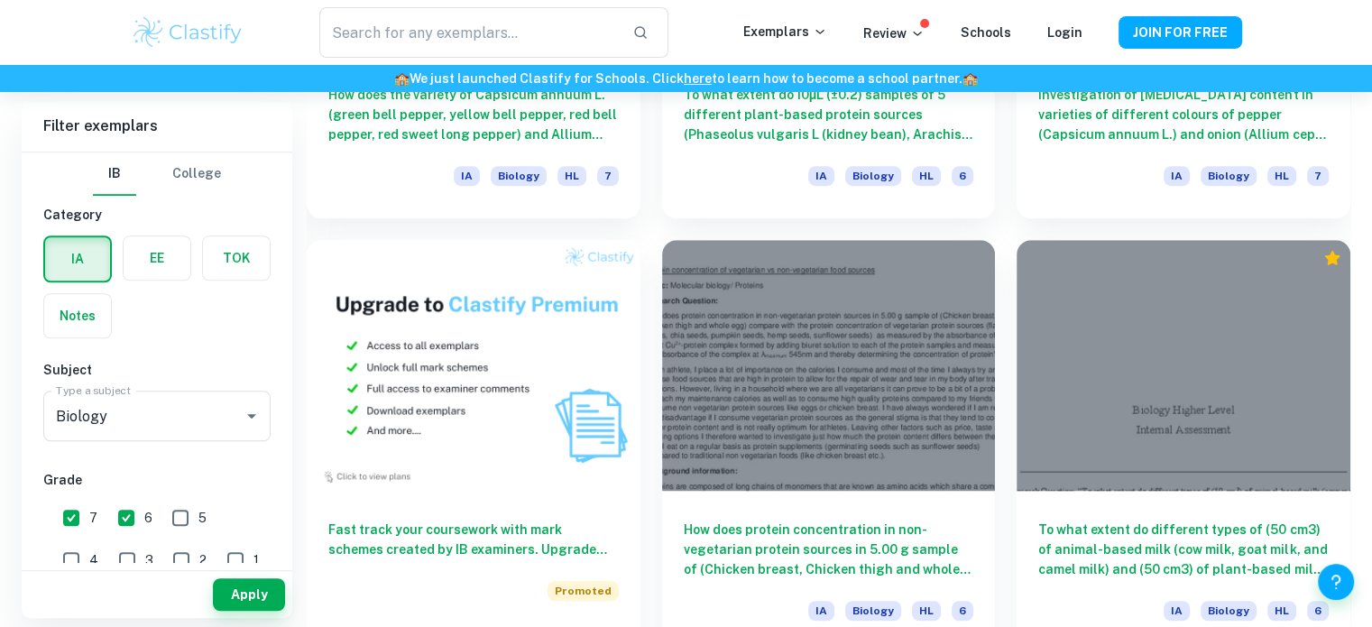
scroll to position [1257, 0]
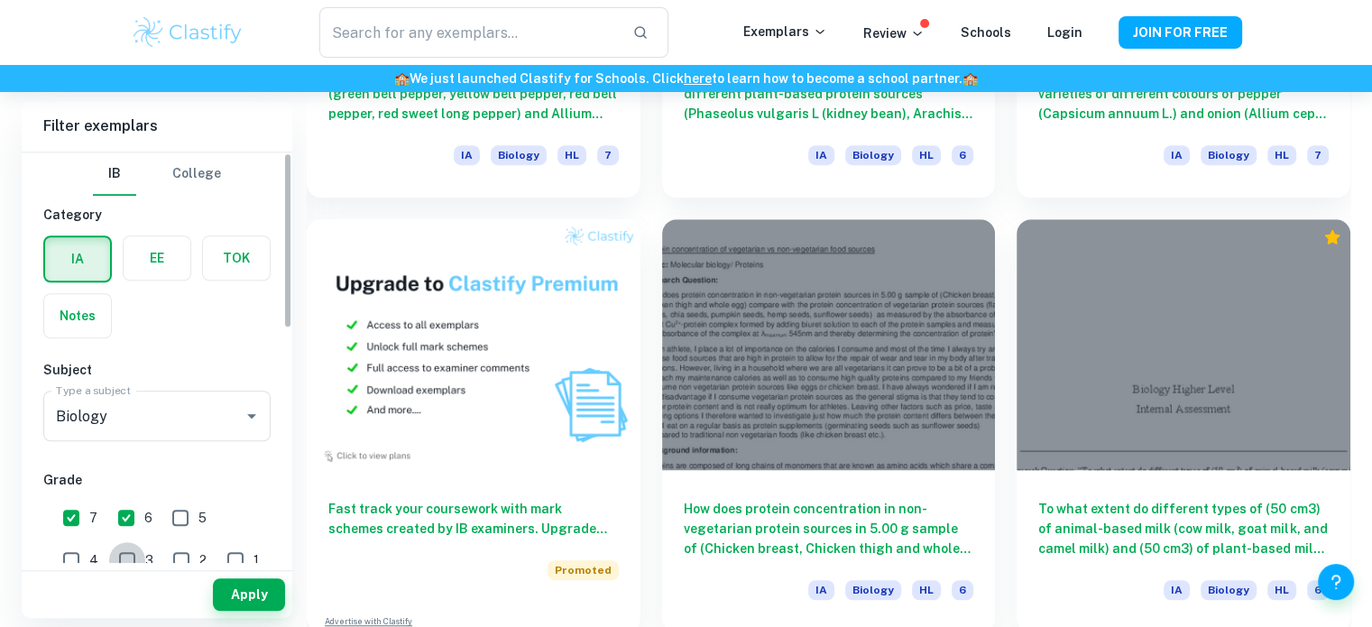
click at [109, 553] on input "3" at bounding box center [127, 560] width 36 height 36
checkbox input "true"
click at [75, 515] on input "7" at bounding box center [71, 518] width 36 height 36
checkbox input "false"
click at [126, 508] on input "6" at bounding box center [126, 518] width 36 height 36
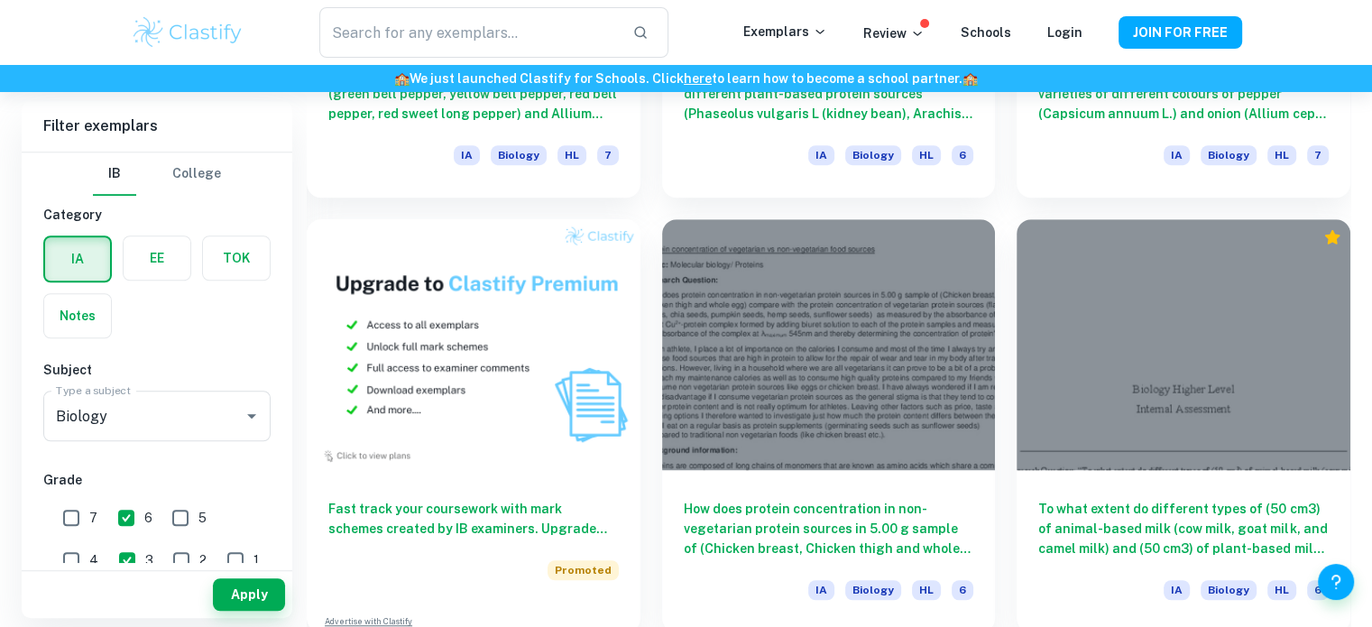
checkbox input "false"
click at [228, 596] on button "Apply" at bounding box center [249, 594] width 72 height 32
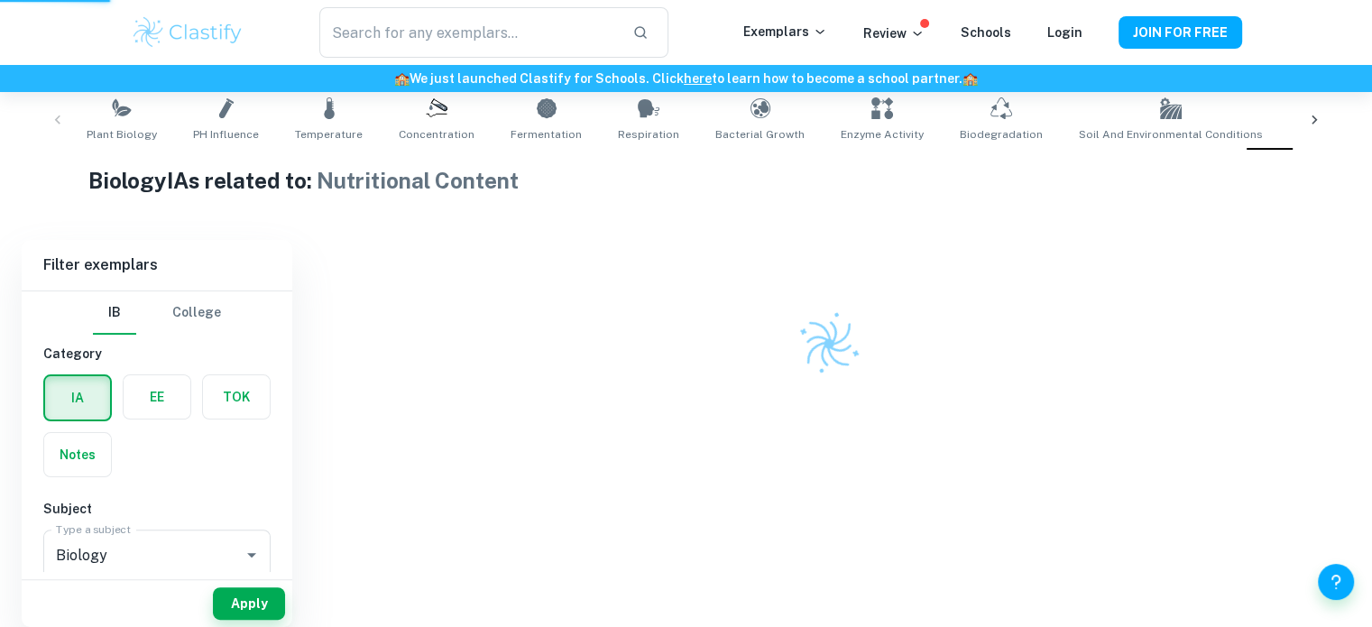
scroll to position [342, 0]
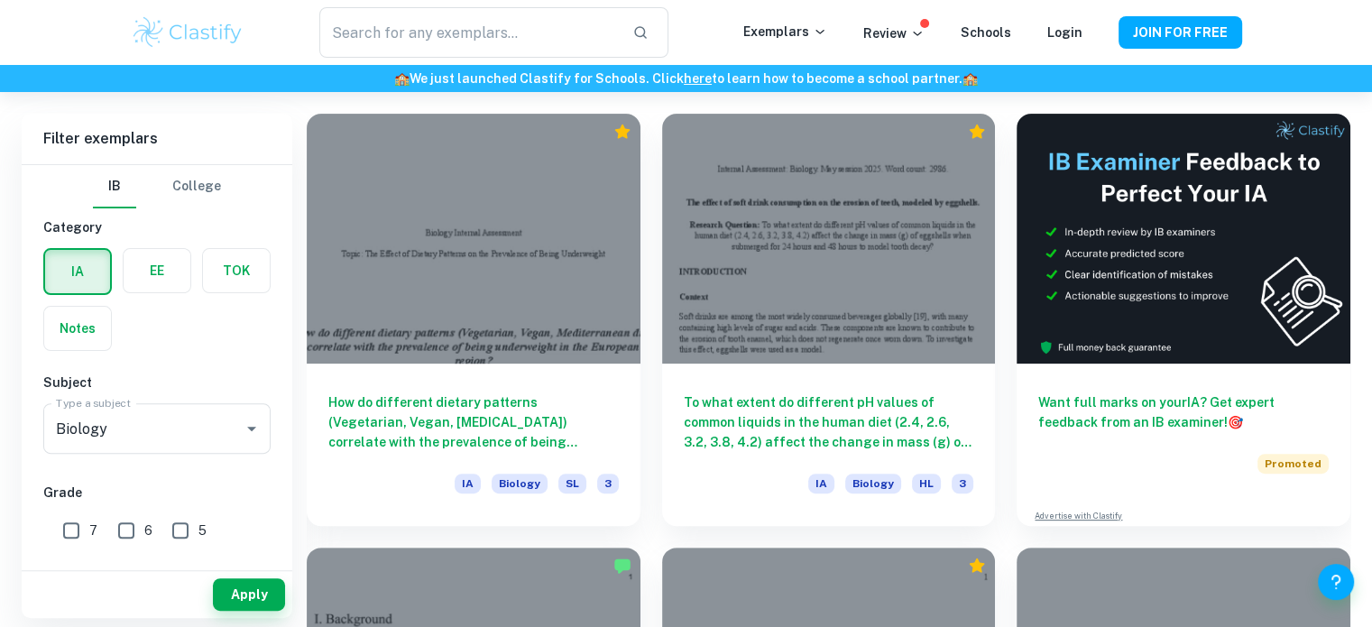
scroll to position [516, 0]
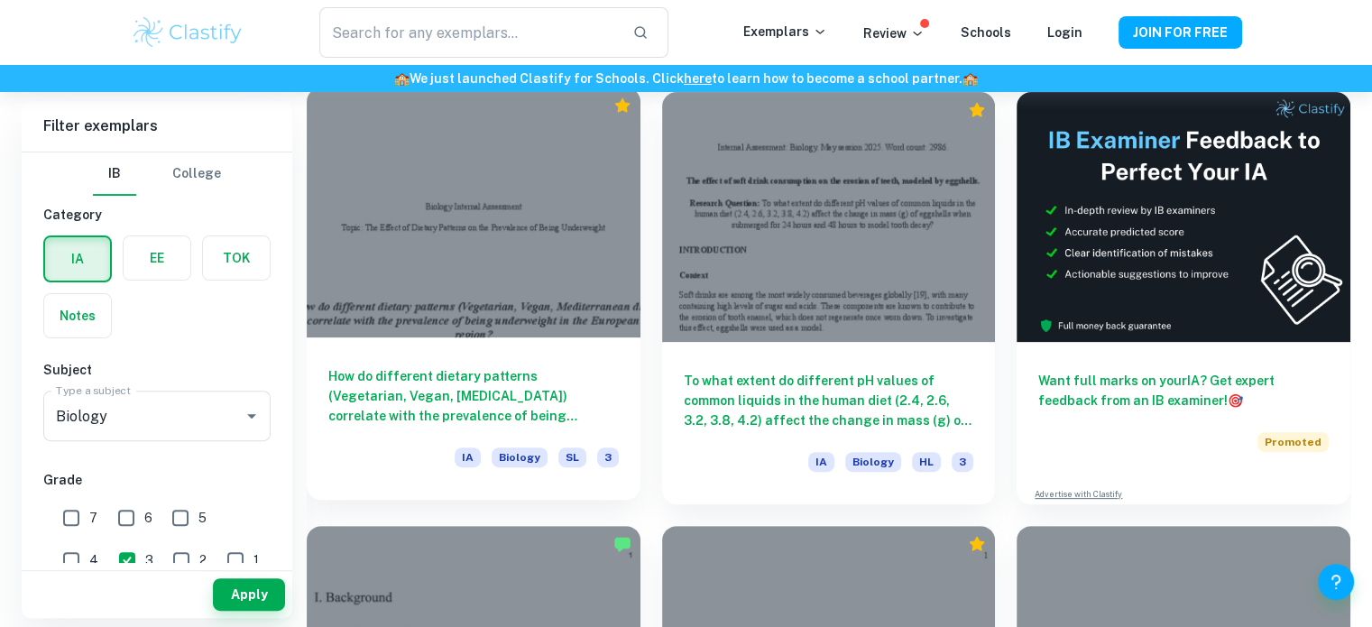
click at [580, 353] on div "How do different dietary patterns (Vegetarian, Vegan, [MEDICAL_DATA]) correlate…" at bounding box center [474, 418] width 334 height 162
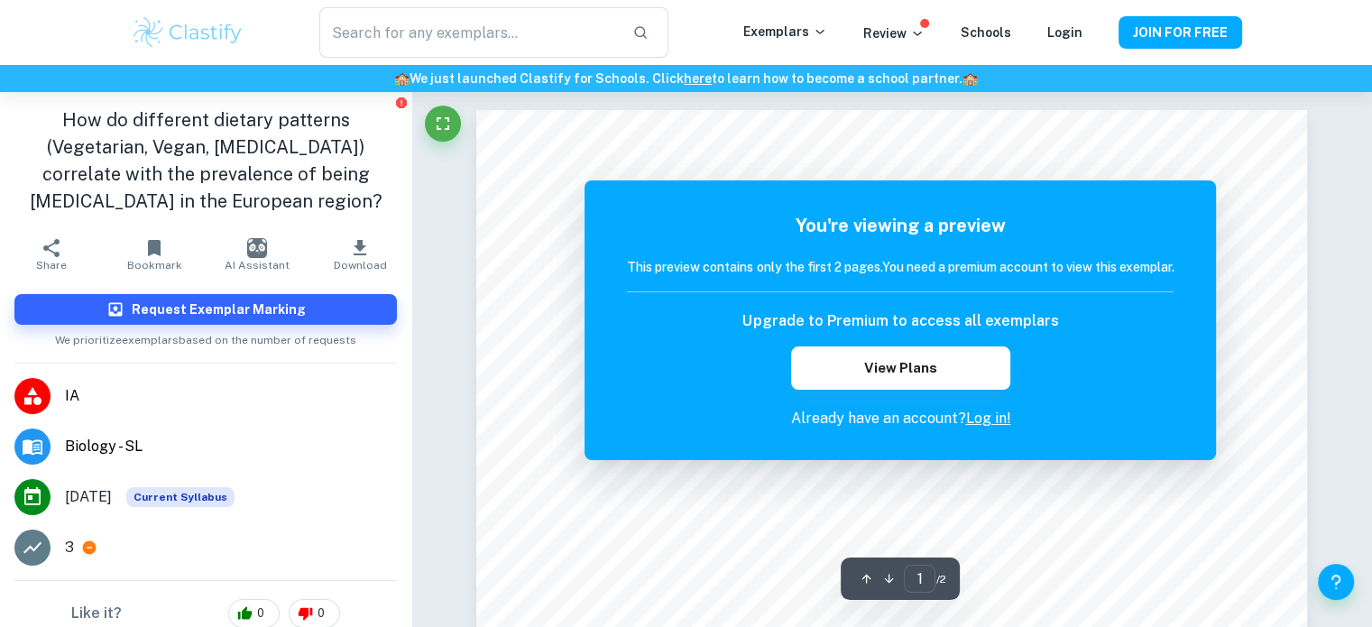
drag, startPoint x: 1364, startPoint y: 139, endPoint x: 1385, endPoint y: 166, distance: 34.1
click at [1372, 166] on html "We value your privacy We use cookies to enhance your browsing experience, serve…" at bounding box center [686, 313] width 1372 height 627
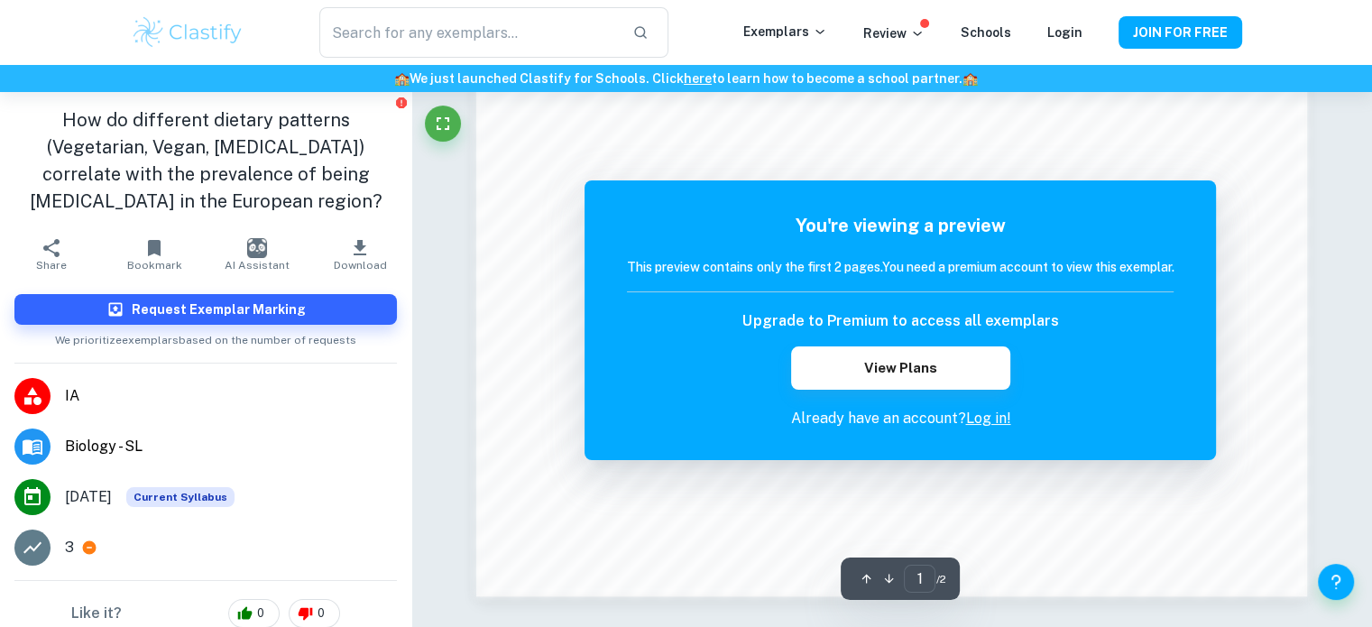
scroll to position [1901, 0]
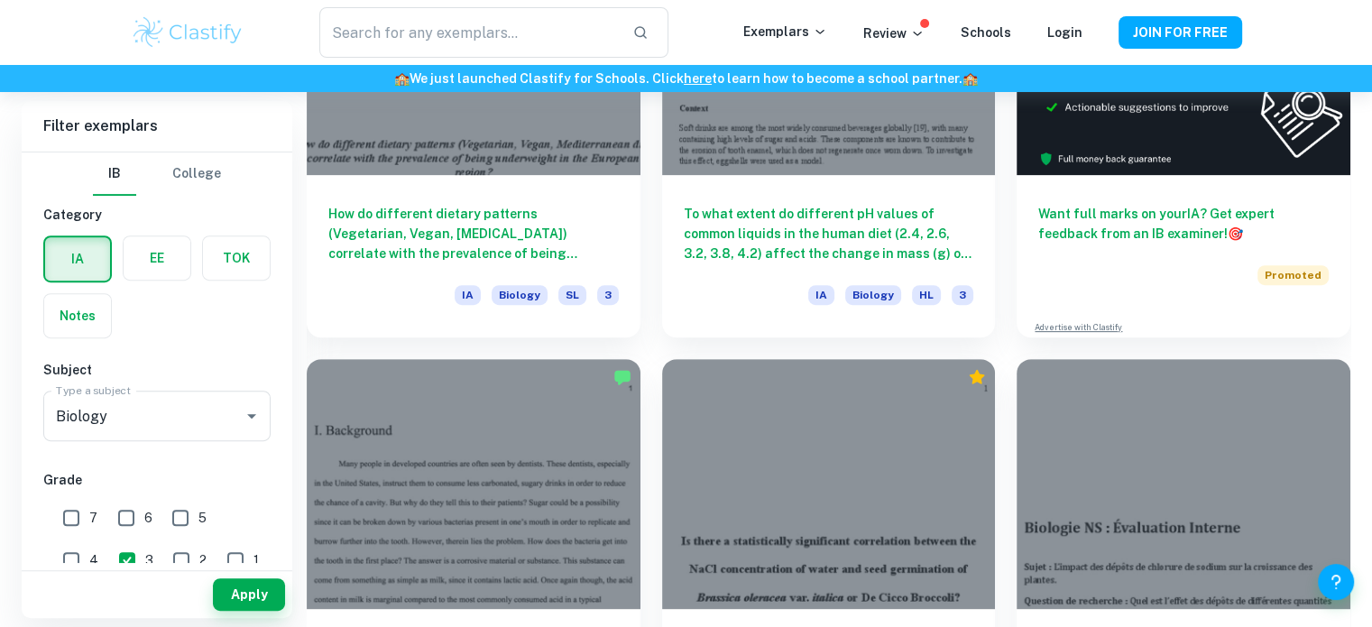
scroll to position [704, 0]
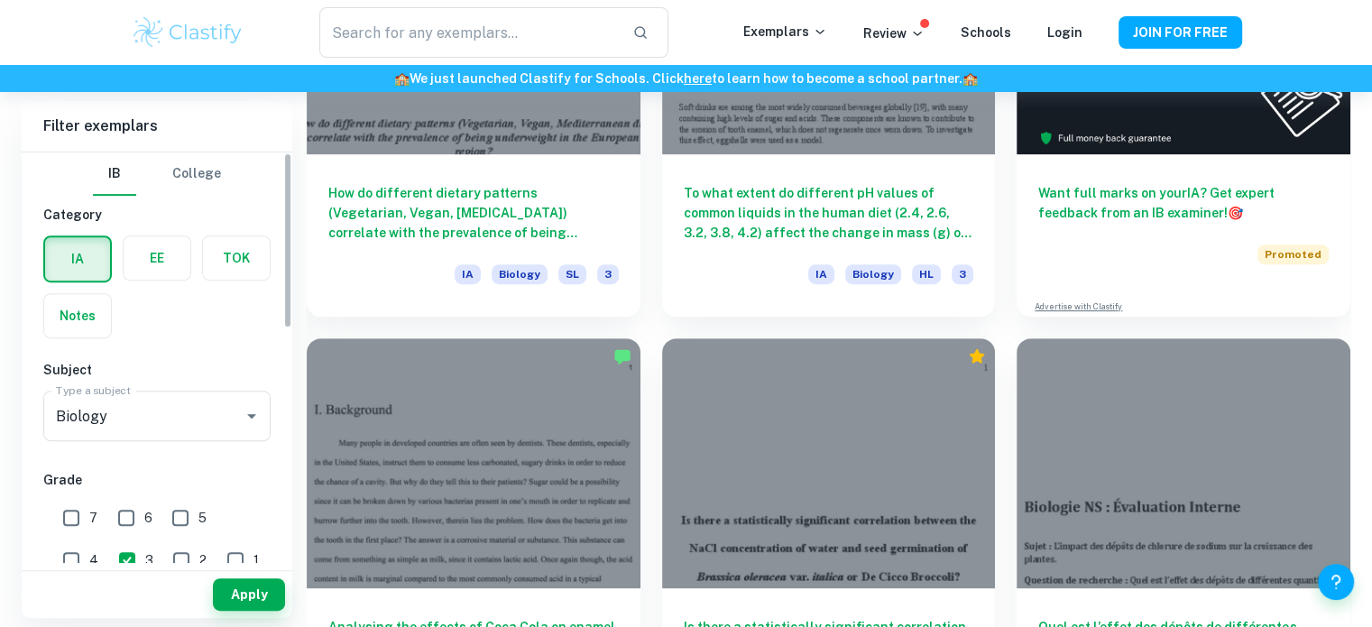
click at [217, 559] on input "1" at bounding box center [235, 560] width 36 height 36
checkbox input "true"
click at [109, 557] on input "3" at bounding box center [127, 560] width 36 height 36
checkbox input "false"
click at [239, 584] on button "Apply" at bounding box center [249, 594] width 72 height 32
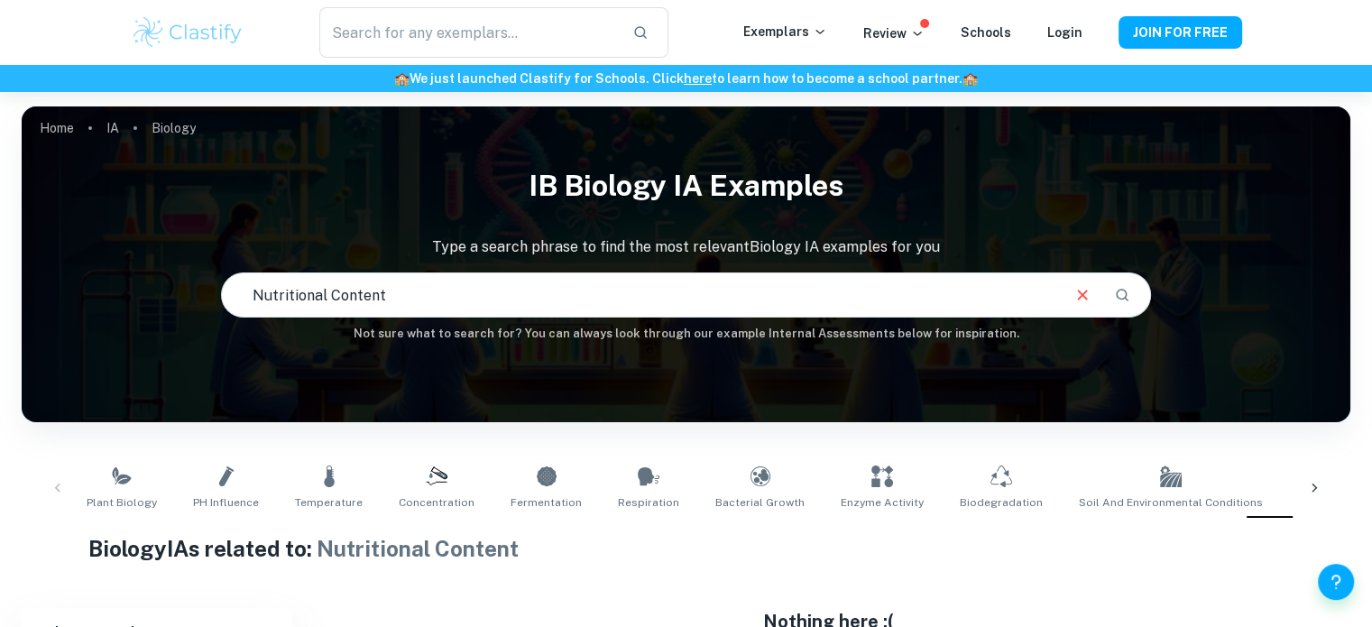
scroll to position [252, 0]
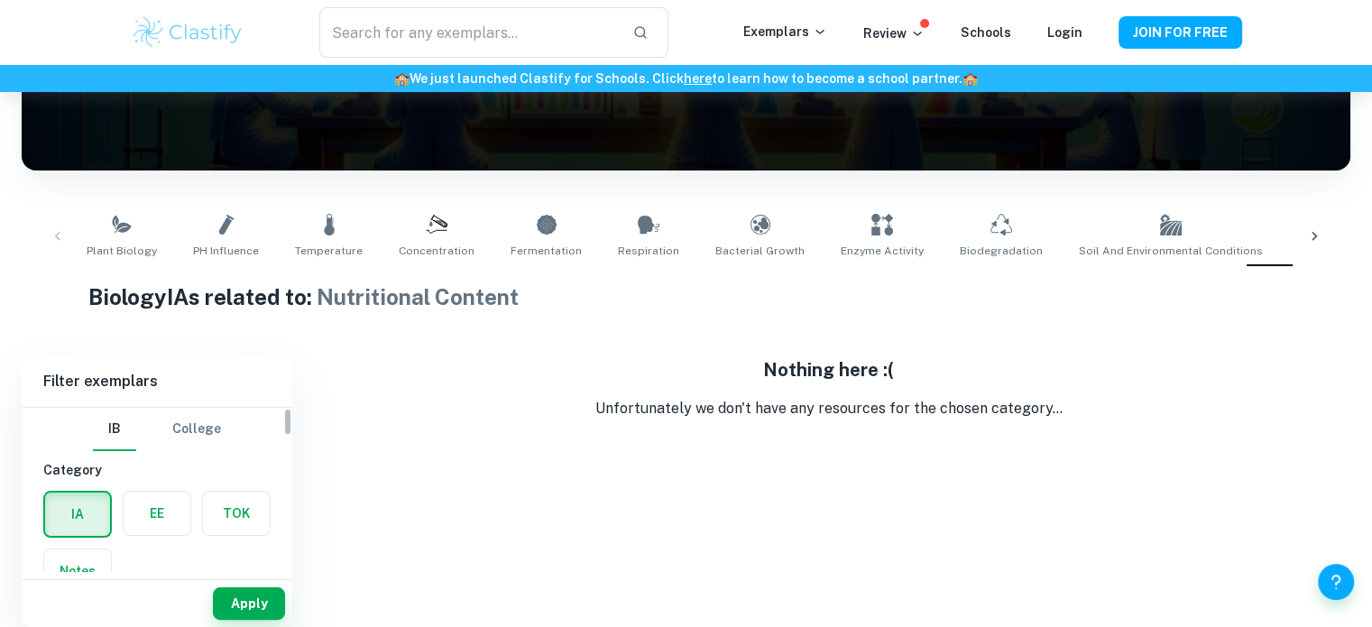
click at [288, 430] on div "IB College Category IA EE TOK Notes Subject Type a subject Biology Type a subje…" at bounding box center [157, 490] width 271 height 164
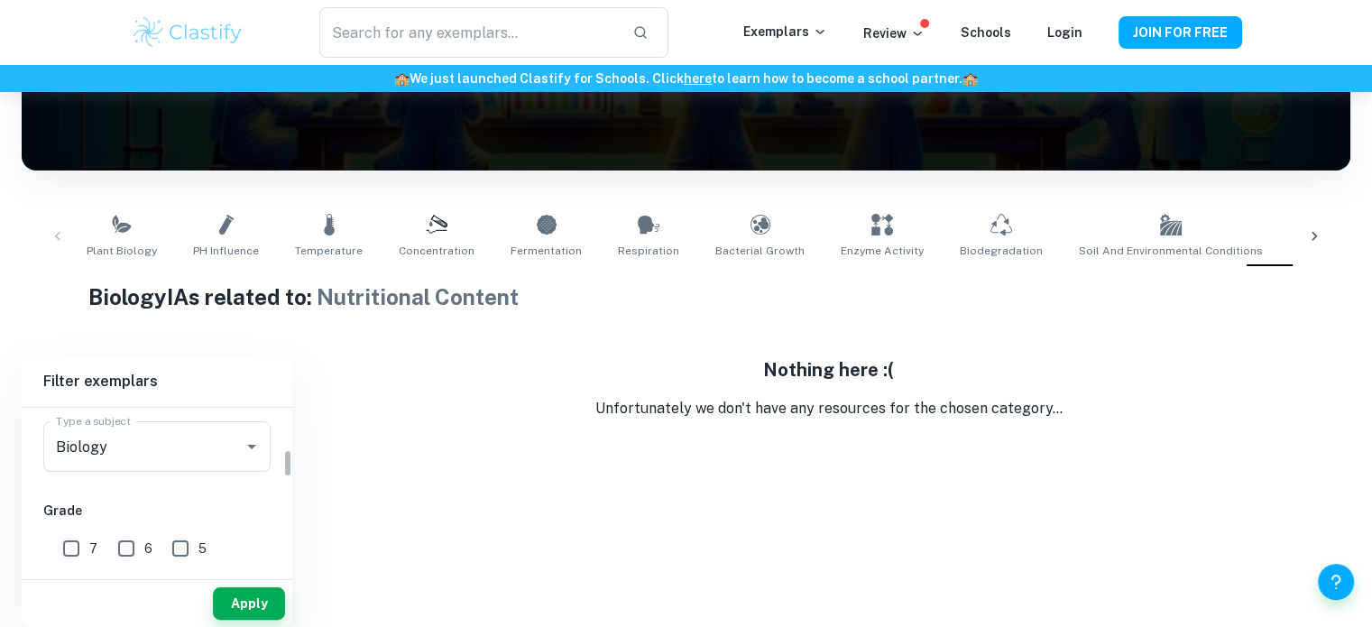
scroll to position [288, 0]
drag, startPoint x: 288, startPoint y: 430, endPoint x: 303, endPoint y: 479, distance: 51.1
click at [303, 479] on div "Filter exemplars [GEOGRAPHIC_DATA] Category IA EE TOK Notes Subject Type a subj…" at bounding box center [686, 491] width 1329 height 271
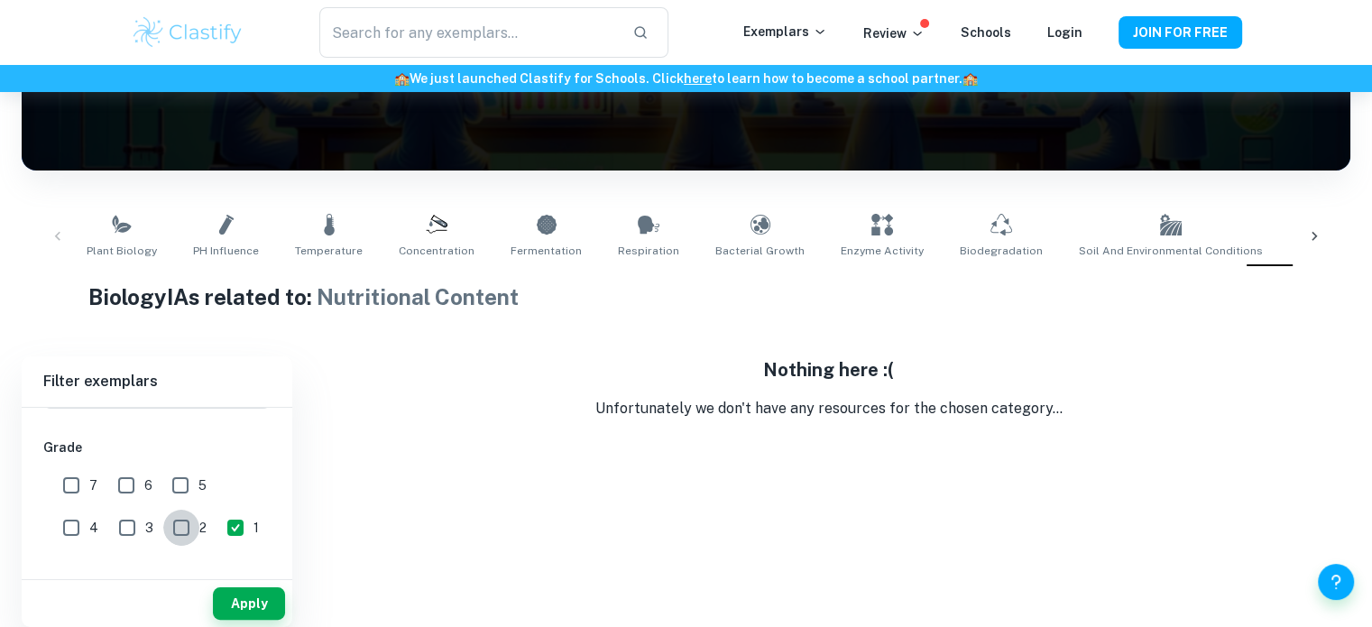
click at [163, 531] on input "2" at bounding box center [181, 528] width 36 height 36
checkbox input "true"
click at [217, 531] on input "1" at bounding box center [235, 528] width 36 height 36
checkbox input "false"
click at [248, 603] on button "Apply" at bounding box center [249, 603] width 72 height 32
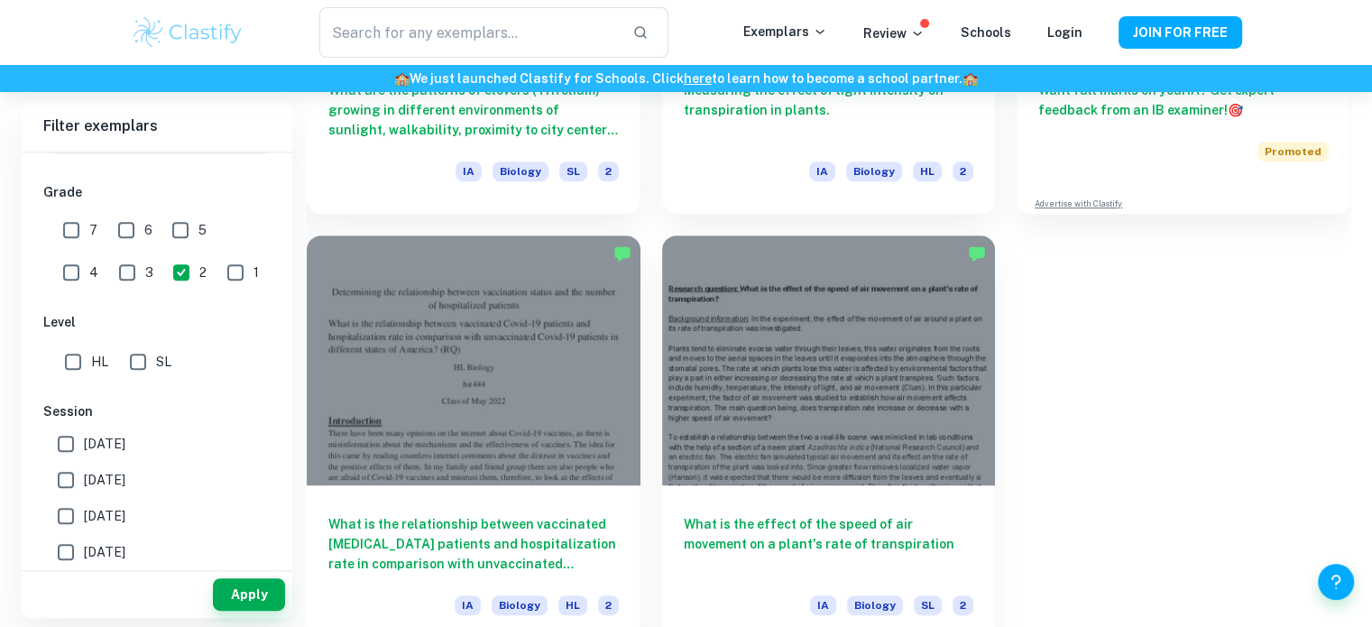
scroll to position [827, 0]
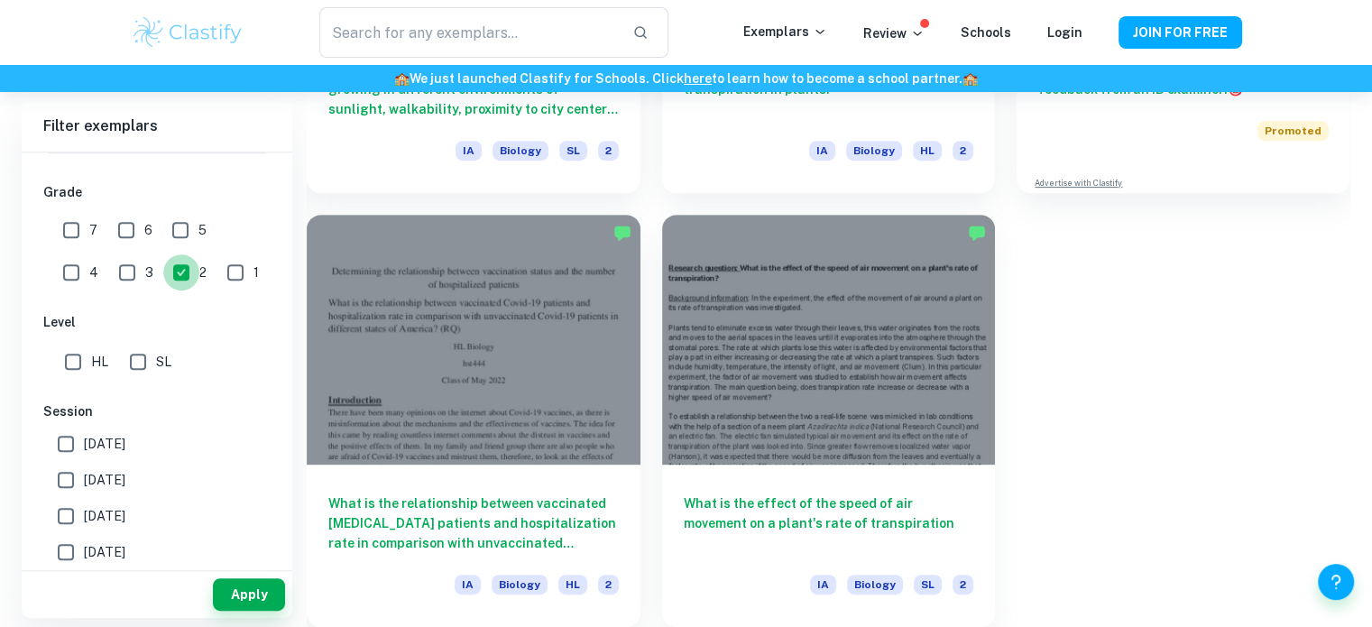
click at [163, 273] on input "2" at bounding box center [181, 272] width 36 height 36
checkbox input "false"
click at [173, 231] on input "5" at bounding box center [180, 230] width 36 height 36
checkbox input "true"
click at [266, 587] on button "Apply" at bounding box center [249, 594] width 72 height 32
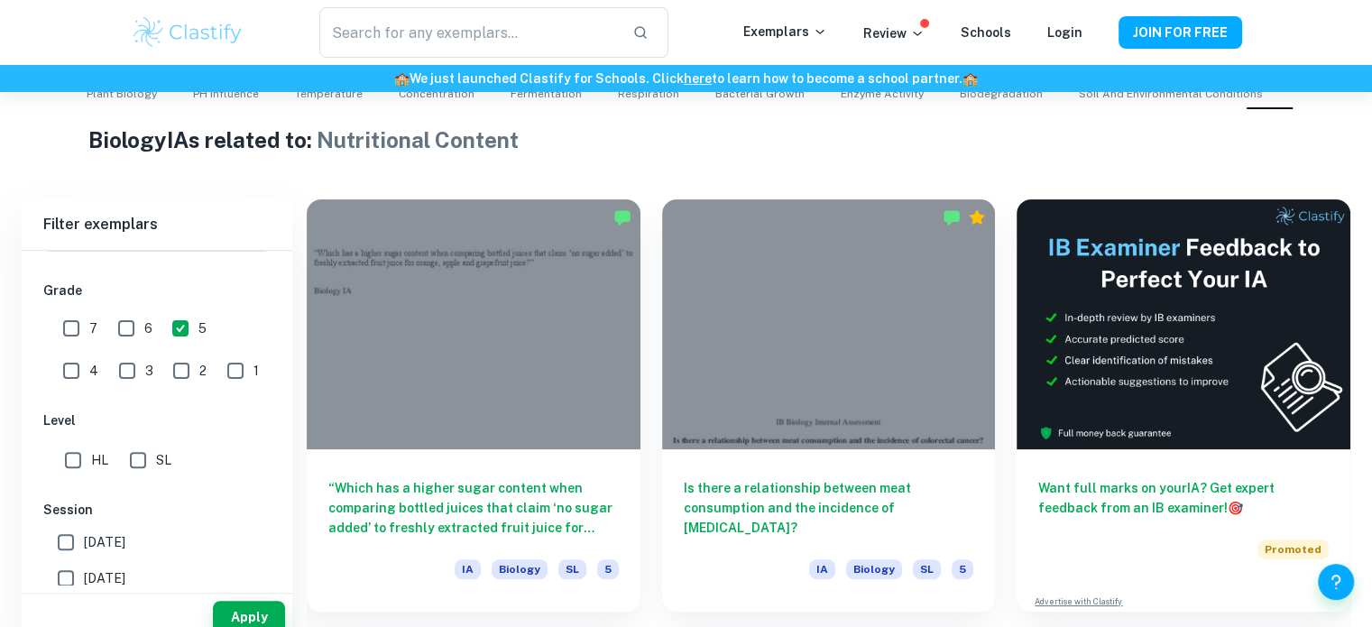
scroll to position [473, 0]
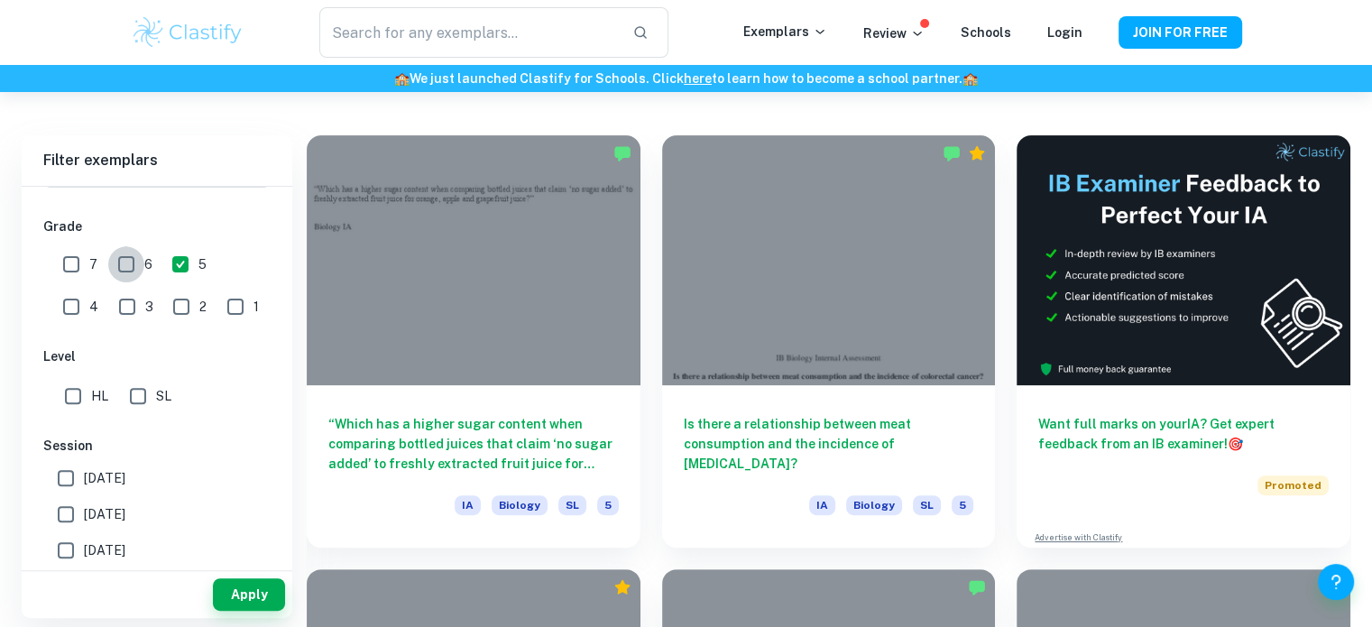
click at [137, 256] on input "6" at bounding box center [126, 264] width 36 height 36
checkbox input "true"
click at [83, 263] on input "7" at bounding box center [71, 264] width 36 height 36
checkbox input "true"
drag, startPoint x: 135, startPoint y: 263, endPoint x: 170, endPoint y: 266, distance: 34.5
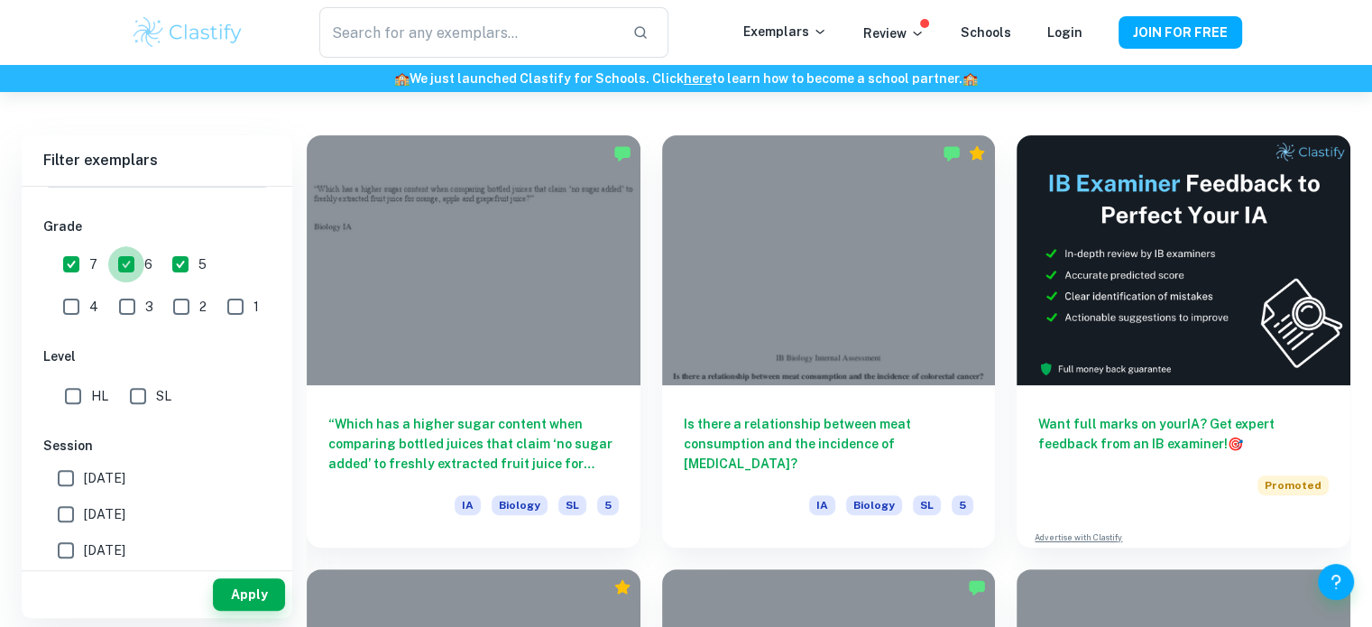
click at [170, 266] on div "7 6 5 4 3 2 1" at bounding box center [159, 283] width 233 height 84
click at [170, 266] on input "5" at bounding box center [180, 264] width 36 height 36
checkbox input "false"
click at [128, 259] on input "6" at bounding box center [126, 264] width 36 height 36
checkbox input "false"
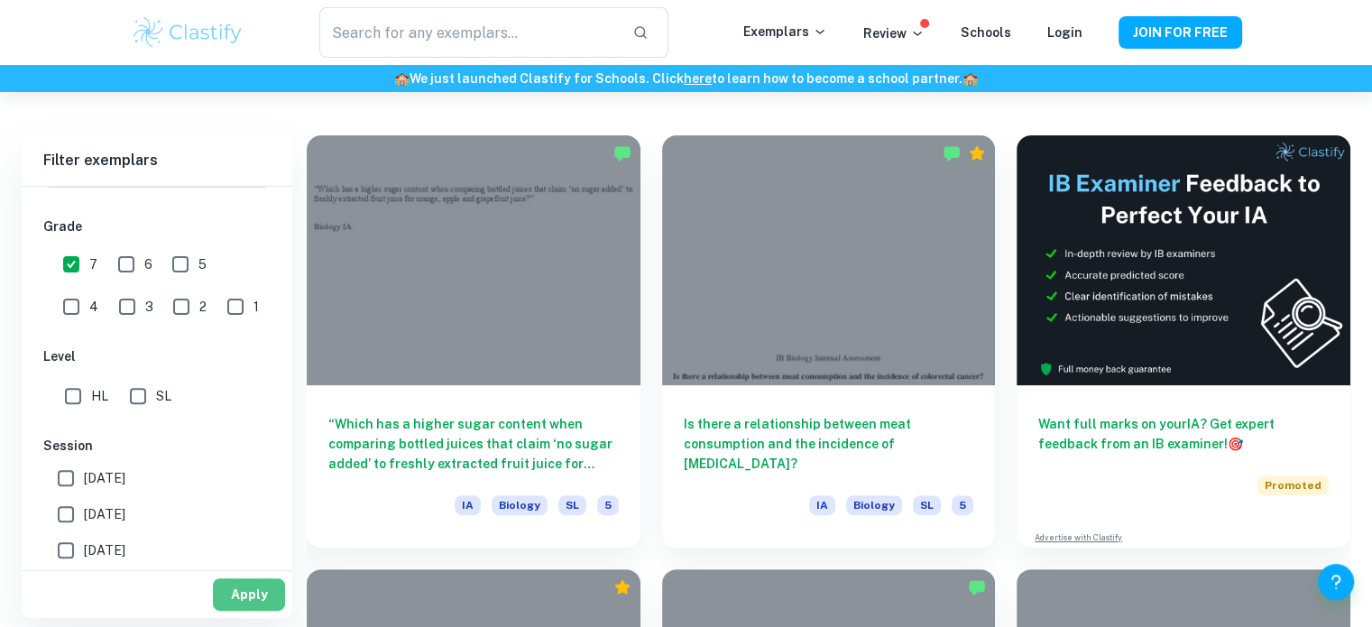
click at [256, 587] on button "Apply" at bounding box center [249, 594] width 72 height 32
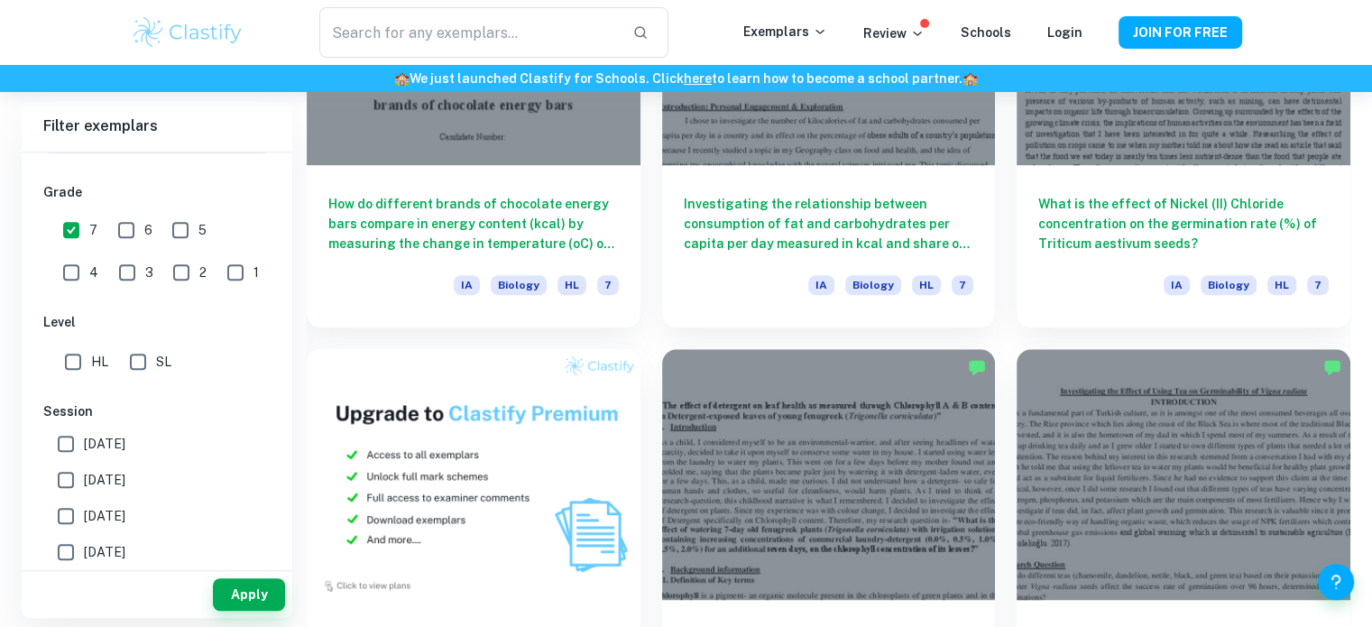
scroll to position [1105, 0]
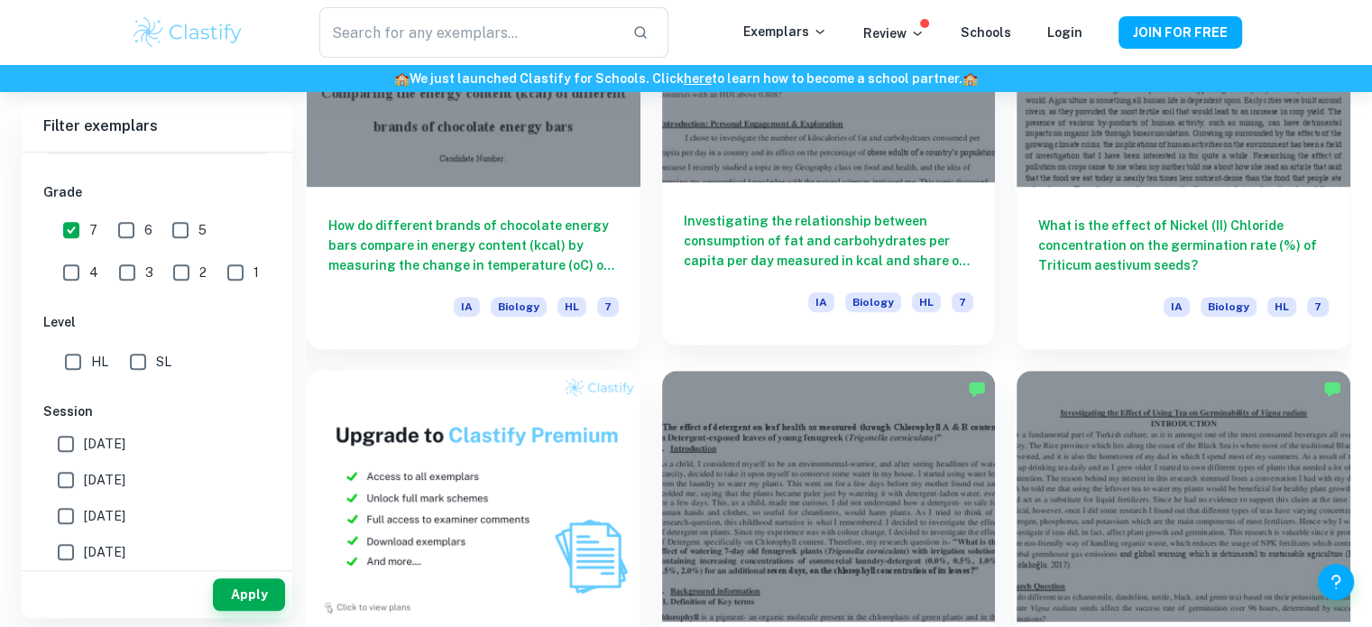
click at [907, 254] on h6 "Investigating the relationship between consumption of fat and carbohydrates per…" at bounding box center [829, 241] width 291 height 60
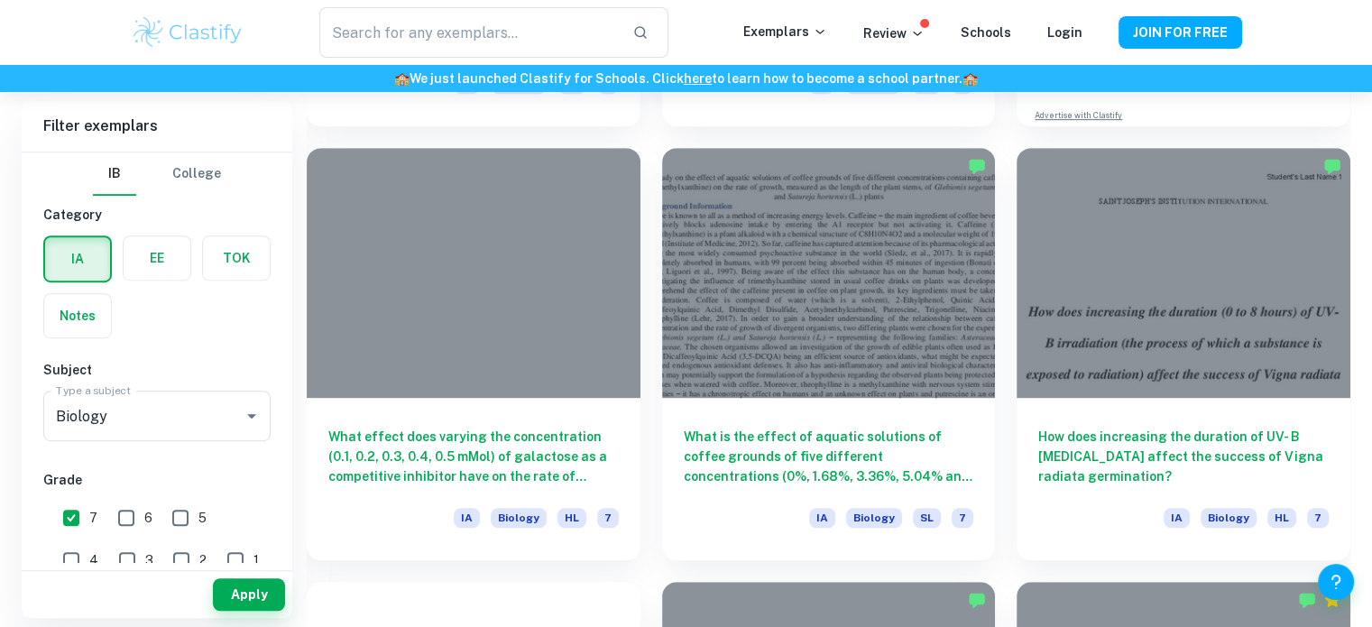
scroll to position [7905, 0]
